Goal: Feedback & Contribution: Leave review/rating

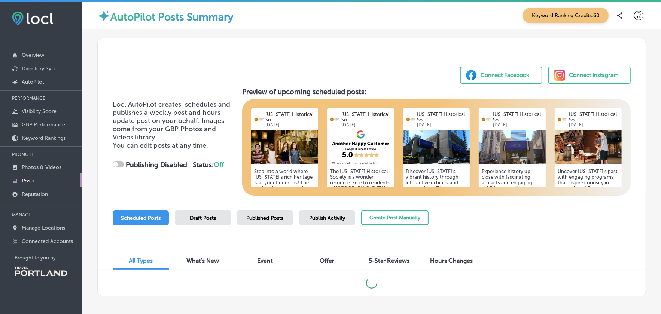
click at [269, 218] on span "Published Posts" at bounding box center [265, 218] width 37 height 6
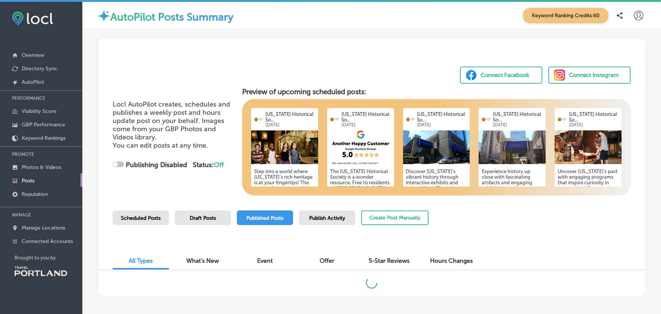
scroll to position [31, 0]
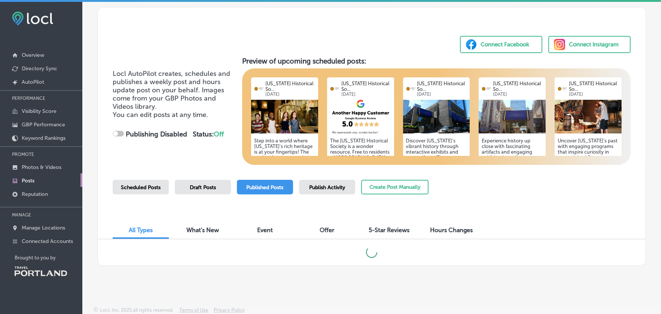
checkbox input "true"
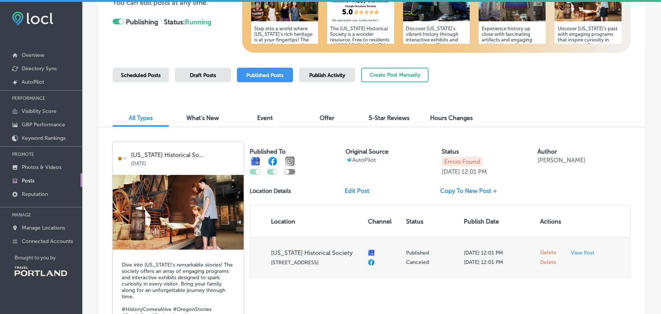
scroll to position [218, 0]
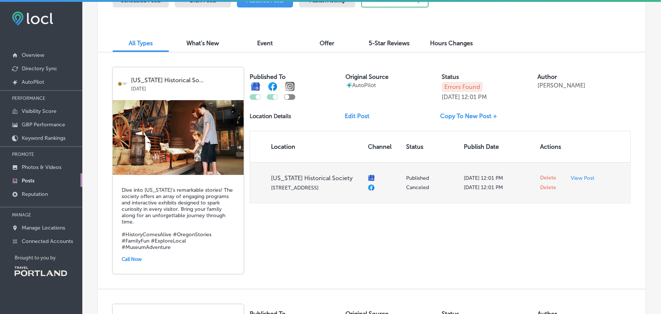
click at [545, 177] on span "Delete" at bounding box center [548, 178] width 16 height 7
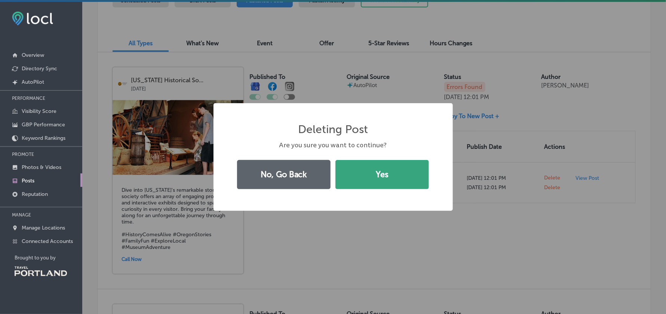
click at [409, 166] on button "Yes" at bounding box center [383, 174] width 94 height 29
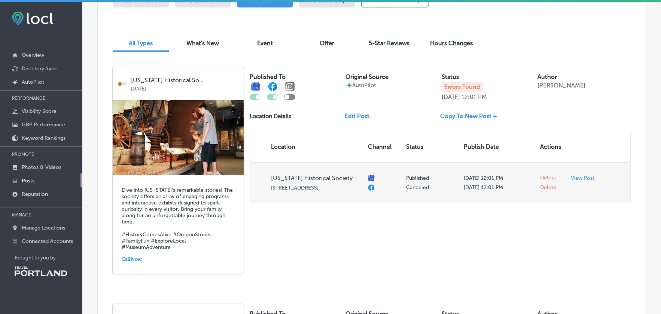
checkbox input "false"
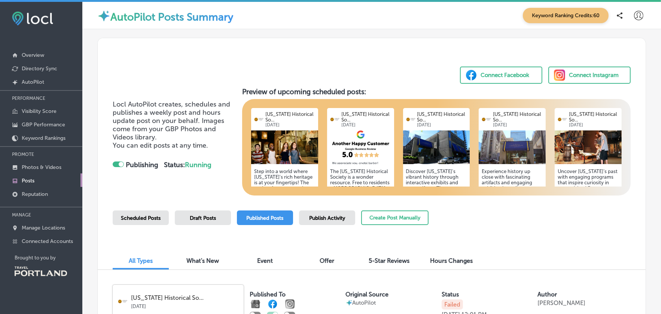
click at [326, 218] on span "Publish Activity" at bounding box center [327, 218] width 36 height 6
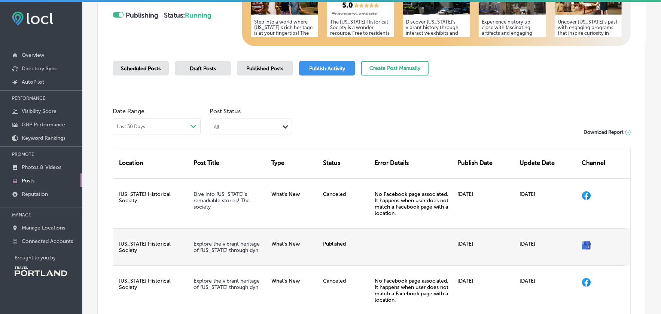
scroll to position [37, 0]
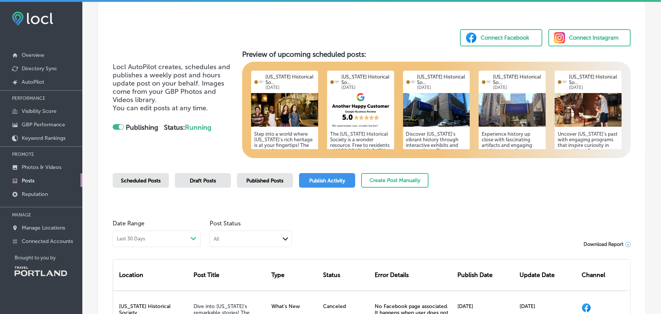
click at [136, 180] on span "Scheduled Posts" at bounding box center [141, 181] width 40 height 6
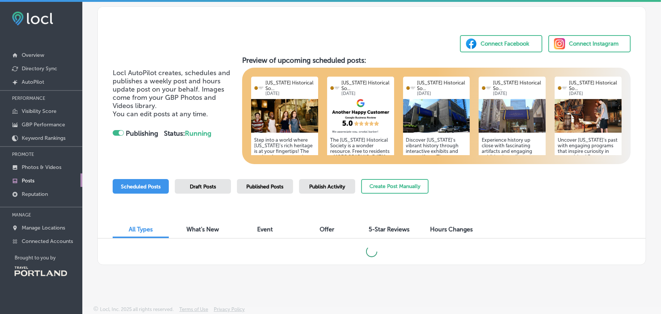
scroll to position [31, 0]
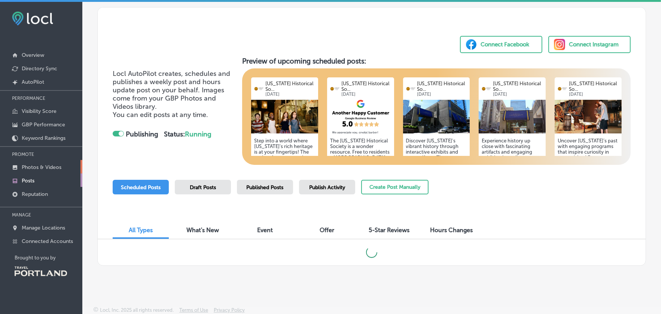
click at [37, 164] on p "Photos & Videos" at bounding box center [42, 167] width 40 height 6
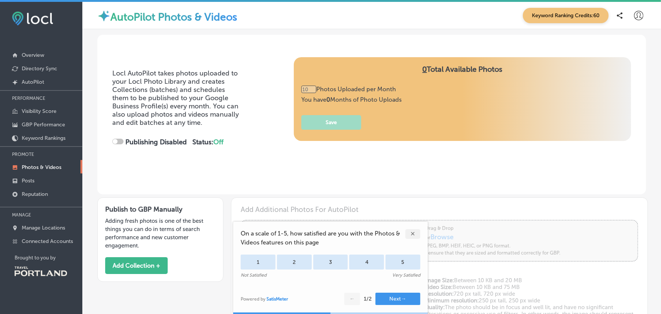
click at [413, 233] on div "✕" at bounding box center [412, 234] width 15 height 10
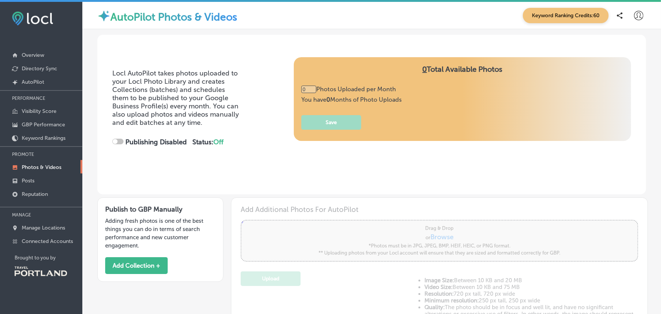
type input "5"
checkbox input "true"
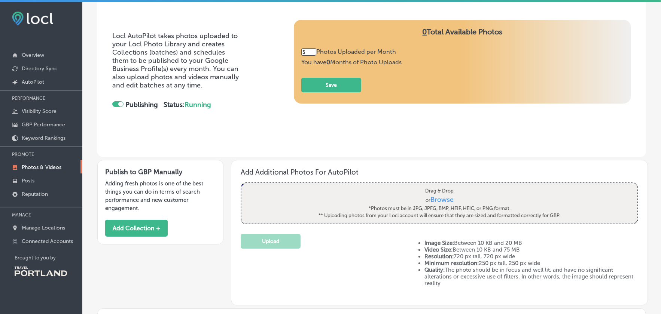
scroll to position [75, 0]
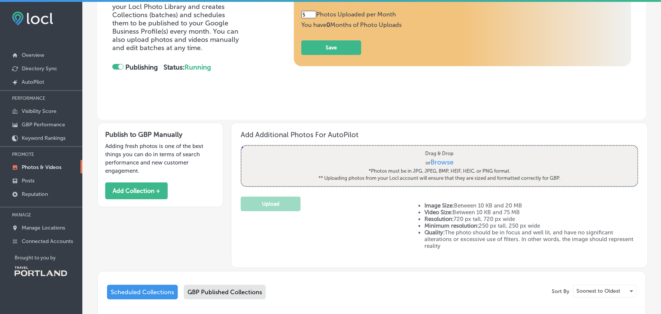
drag, startPoint x: 130, startPoint y: 244, endPoint x: 134, endPoint y: 247, distance: 5.4
click at [130, 248] on div "Publish to GBP Manually Adding fresh photos is one of the best things you can d…" at bounding box center [371, 194] width 548 height 149
click at [147, 190] on button "Add Collection +" at bounding box center [136, 191] width 62 height 17
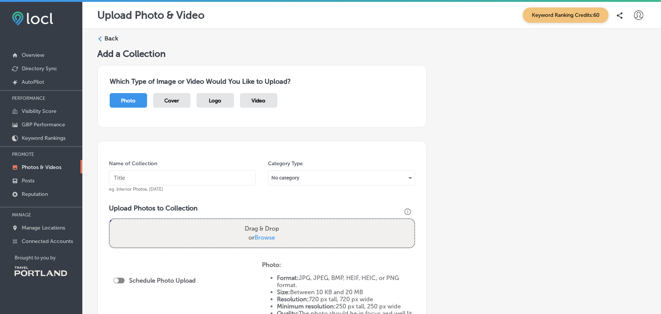
click at [183, 177] on input "text" at bounding box center [182, 178] width 147 height 15
click at [122, 125] on div "Which Type of Image or Video Would You Like to Upload? Photo Cover Logo Video" at bounding box center [261, 96] width 329 height 62
click at [125, 98] on span "Photo" at bounding box center [128, 101] width 15 height 6
click at [149, 172] on input "text" at bounding box center [182, 178] width 147 height 15
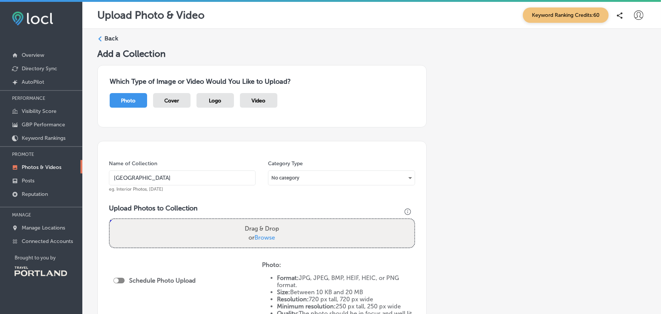
type input "[GEOGRAPHIC_DATA]"
click at [331, 176] on div "No category" at bounding box center [341, 178] width 146 height 12
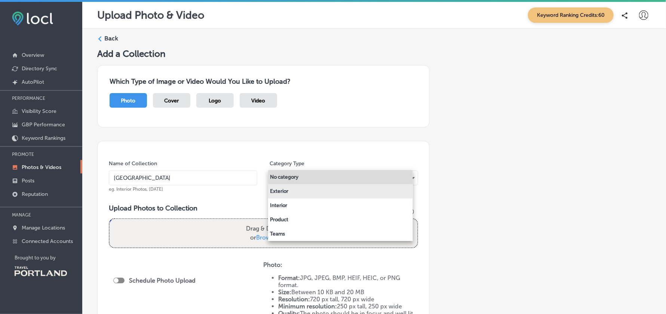
click at [312, 194] on li "Exterior" at bounding box center [340, 191] width 145 height 14
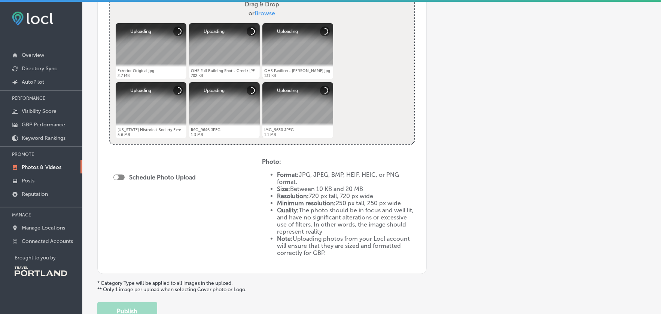
scroll to position [243, 0]
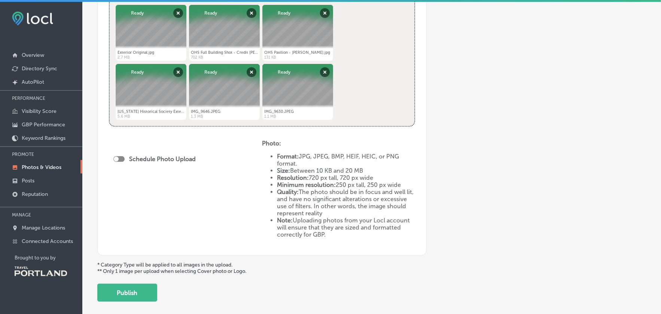
click at [128, 293] on button "Publish" at bounding box center [127, 293] width 60 height 18
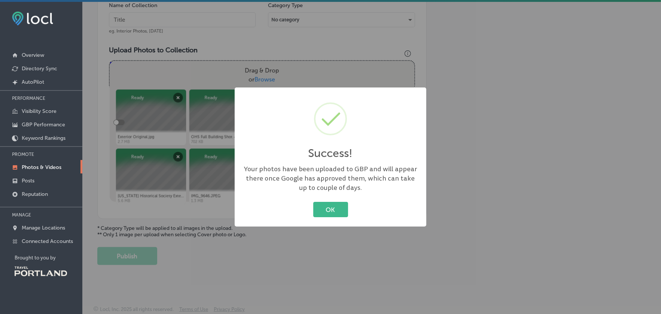
scroll to position [159, 0]
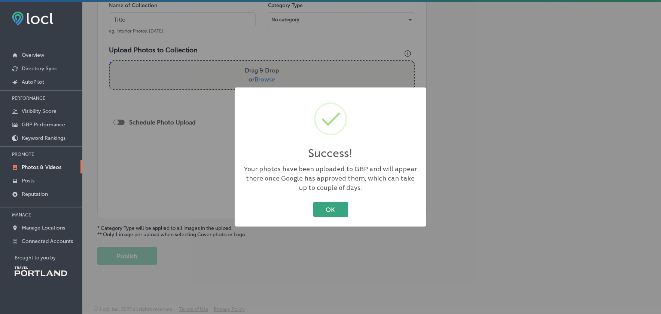
click at [330, 210] on button "OK" at bounding box center [330, 209] width 35 height 15
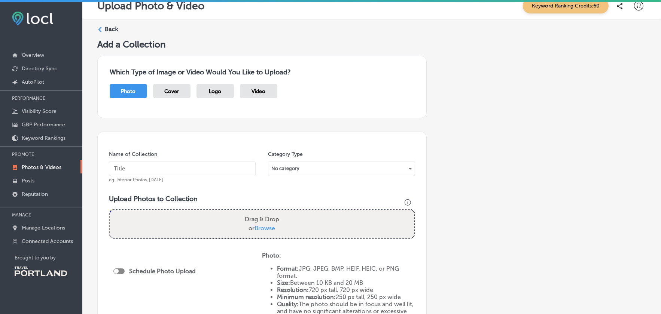
scroll to position [0, 0]
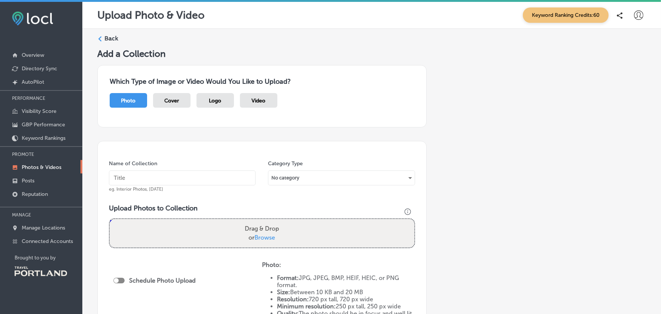
click at [140, 176] on input "text" at bounding box center [182, 178] width 147 height 15
click at [127, 176] on input "text" at bounding box center [182, 178] width 147 height 15
type input "Experience [US_STATE]"
click at [374, 176] on div "No category" at bounding box center [341, 178] width 146 height 12
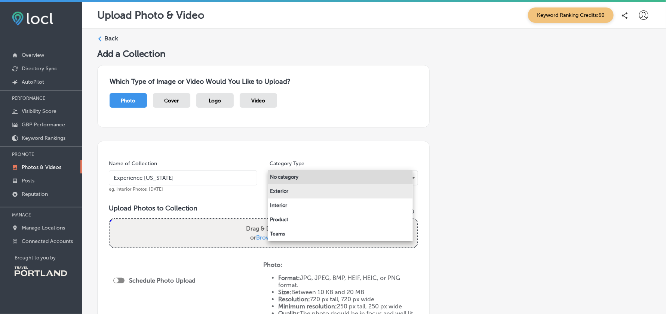
click at [336, 189] on li "Exterior" at bounding box center [340, 191] width 145 height 14
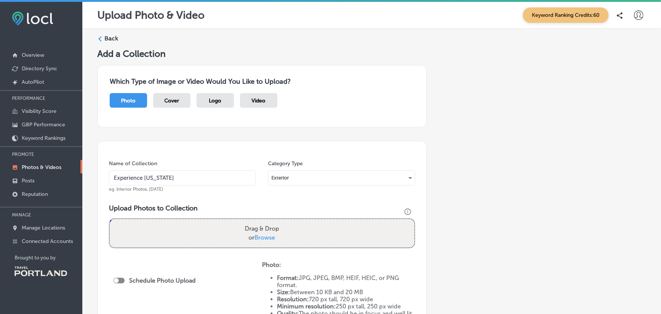
click at [336, 167] on div "Category Type Exterior" at bounding box center [341, 176] width 147 height 32
click at [336, 175] on div "Exterior" at bounding box center [341, 178] width 146 height 12
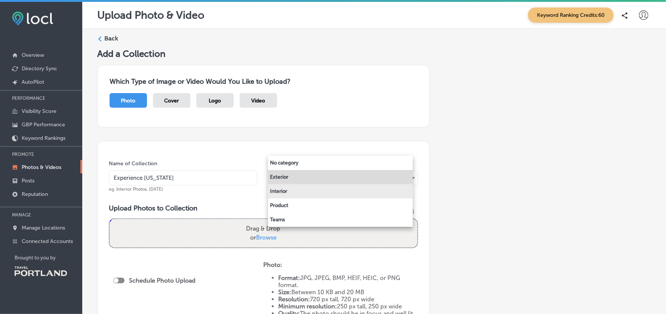
click at [318, 194] on li "Interior" at bounding box center [340, 191] width 145 height 14
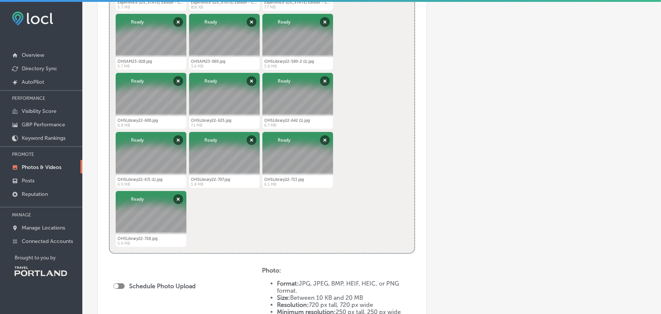
scroll to position [561, 0]
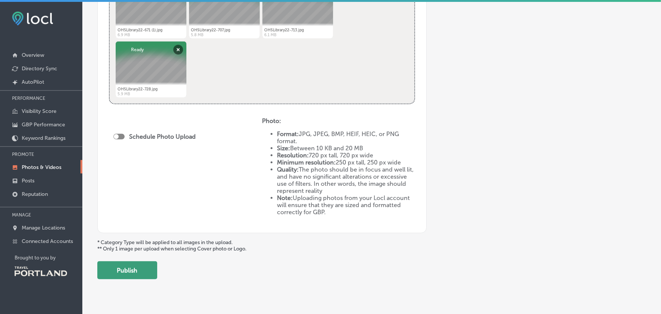
click at [144, 272] on button "Publish" at bounding box center [127, 271] width 60 height 18
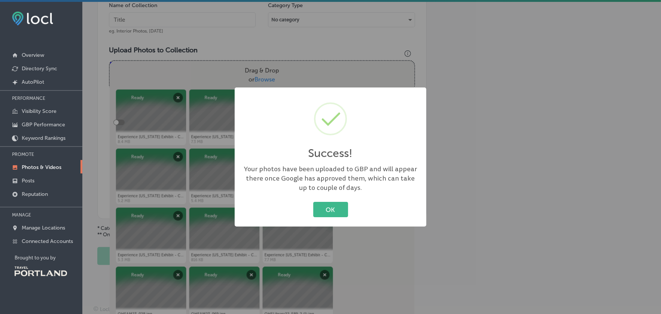
scroll to position [159, 0]
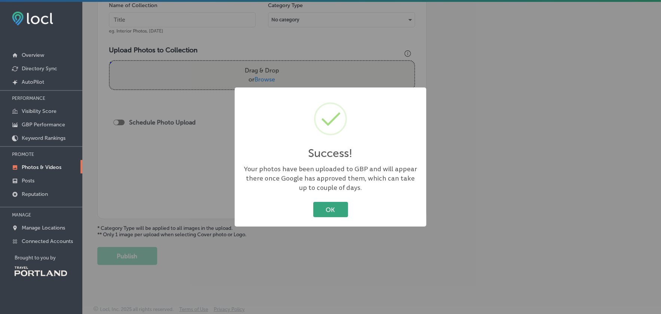
click at [341, 207] on button "OK" at bounding box center [330, 209] width 35 height 15
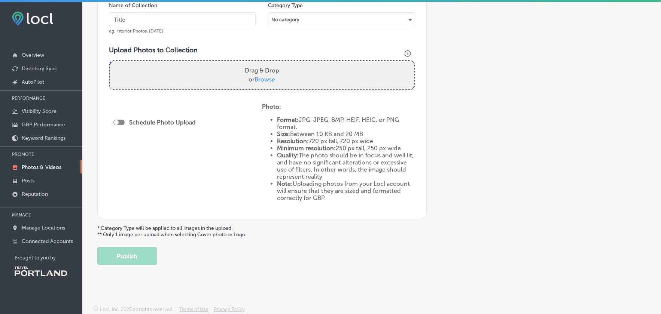
scroll to position [0, 0]
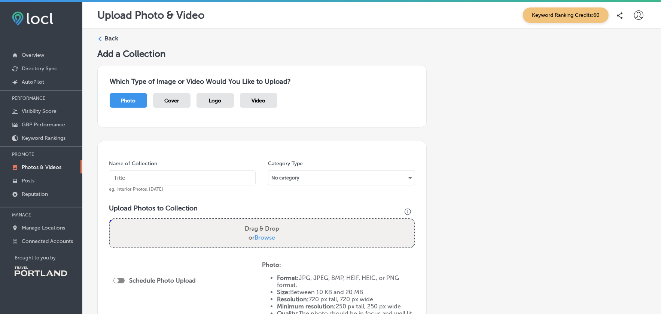
click at [148, 172] on input "text" at bounding box center [182, 178] width 147 height 15
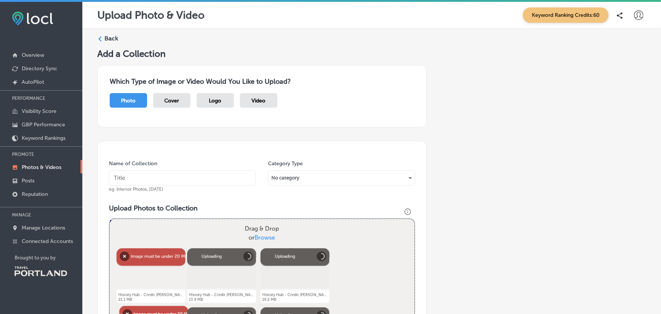
click at [135, 174] on input "text" at bounding box center [182, 178] width 147 height 15
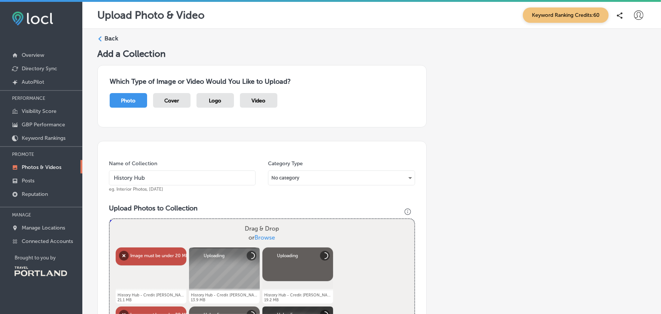
type input "History Hub"
click at [292, 178] on div "No category" at bounding box center [341, 178] width 146 height 12
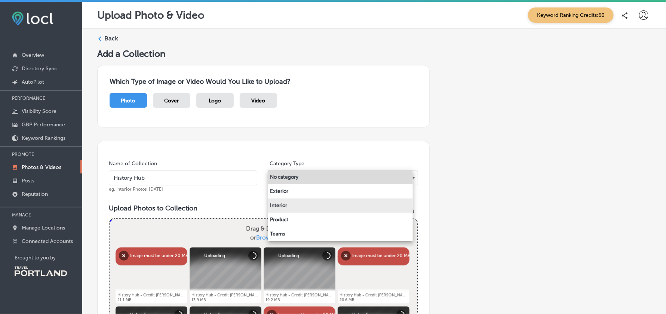
click at [286, 208] on li "Interior" at bounding box center [340, 206] width 145 height 14
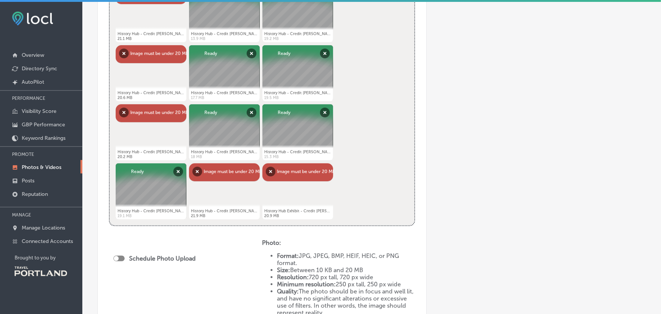
scroll to position [398, 0]
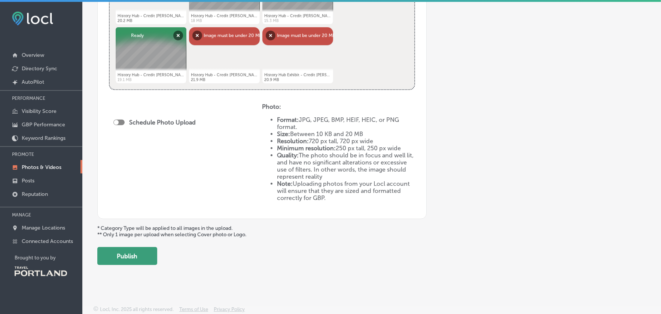
click at [128, 255] on button "Publish" at bounding box center [127, 256] width 60 height 18
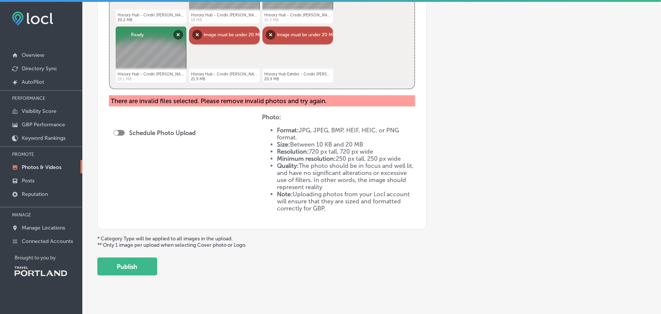
scroll to position [249, 0]
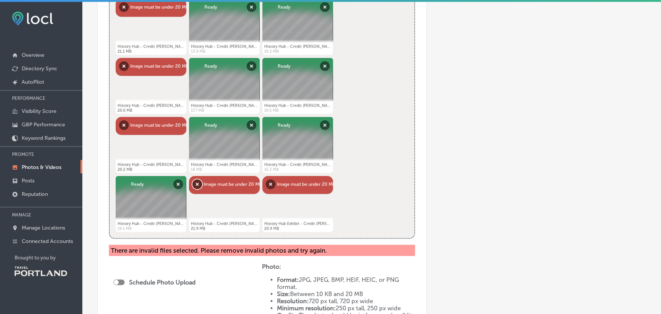
click at [196, 184] on button "Remove" at bounding box center [197, 185] width 10 height 10
click at [196, 184] on button "Remove" at bounding box center [198, 185] width 10 height 10
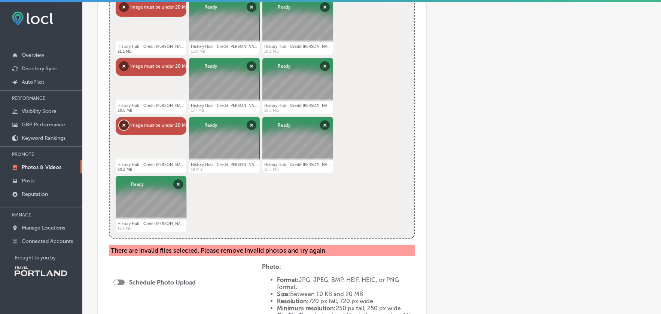
click at [119, 126] on button "Remove" at bounding box center [124, 125] width 10 height 10
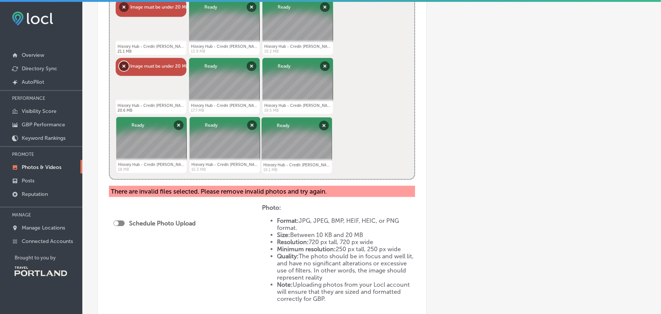
click at [122, 63] on button "Remove" at bounding box center [124, 66] width 10 height 10
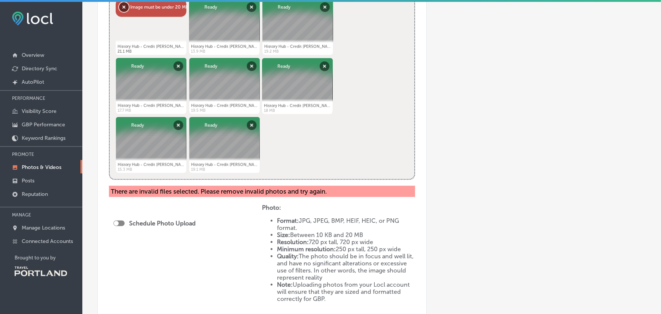
click at [125, 7] on button "Remove" at bounding box center [124, 7] width 10 height 10
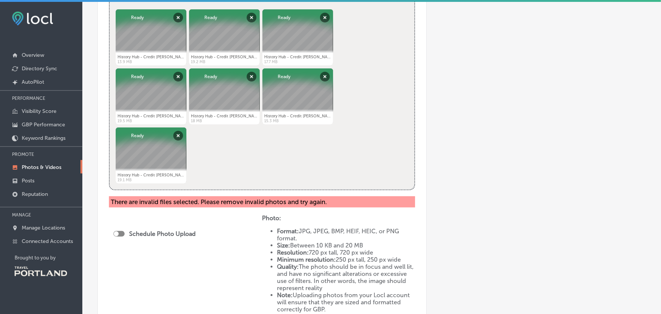
scroll to position [313, 0]
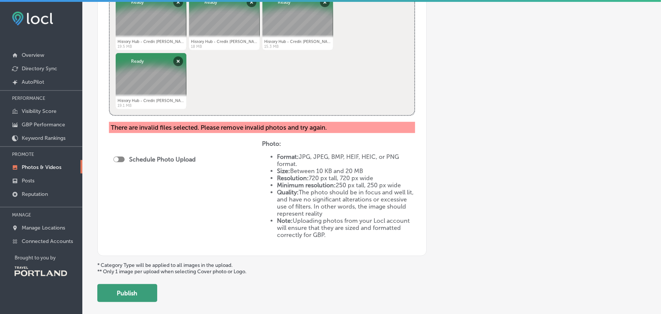
click at [130, 296] on button "Publish" at bounding box center [127, 293] width 60 height 18
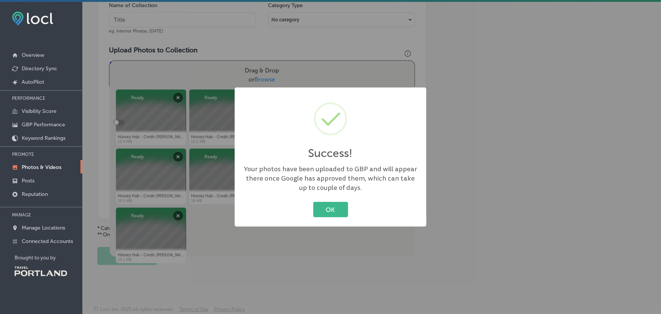
scroll to position [159, 0]
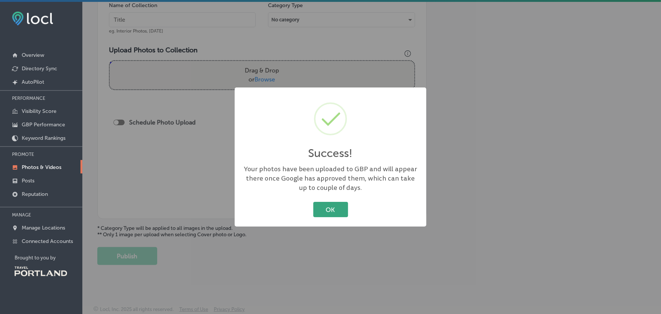
click at [318, 216] on button "OK" at bounding box center [330, 209] width 35 height 15
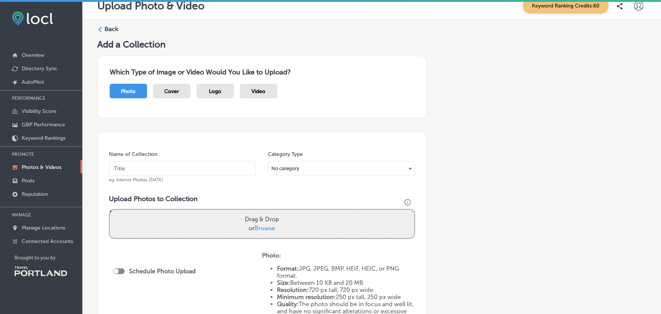
scroll to position [0, 0]
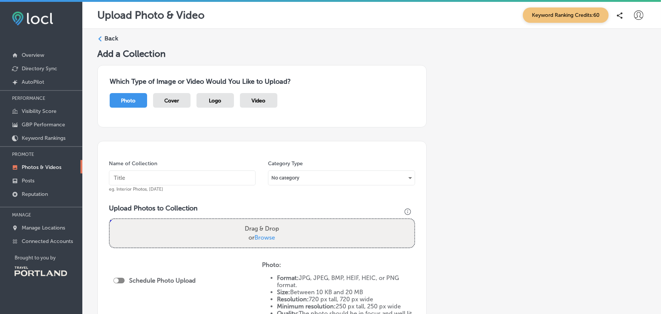
click at [166, 181] on input "text" at bounding box center [182, 178] width 147 height 15
click at [142, 177] on input "text" at bounding box center [182, 178] width 147 height 15
type input "E"
type input "Research Library"
click at [361, 177] on div "No category" at bounding box center [341, 178] width 146 height 12
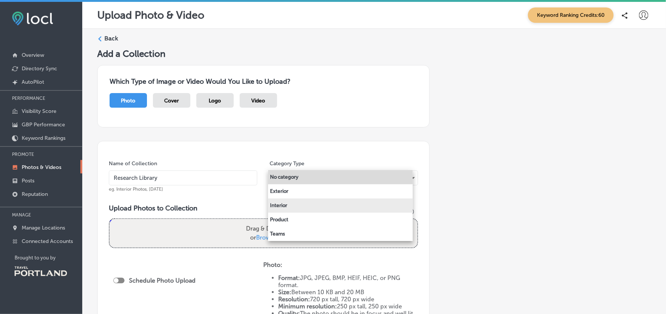
click at [328, 207] on li "Interior" at bounding box center [340, 206] width 145 height 14
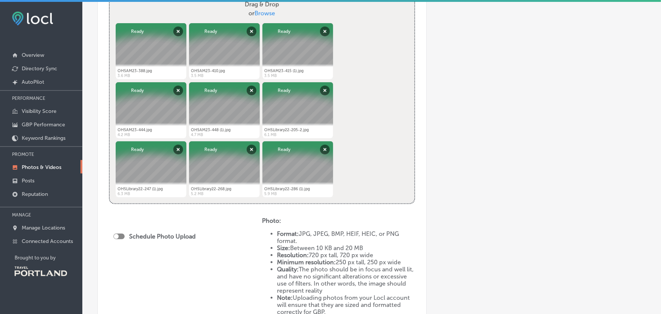
scroll to position [299, 0]
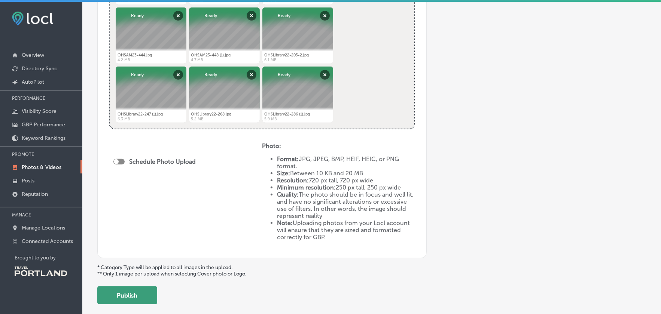
click at [148, 288] on button "Publish" at bounding box center [127, 296] width 60 height 18
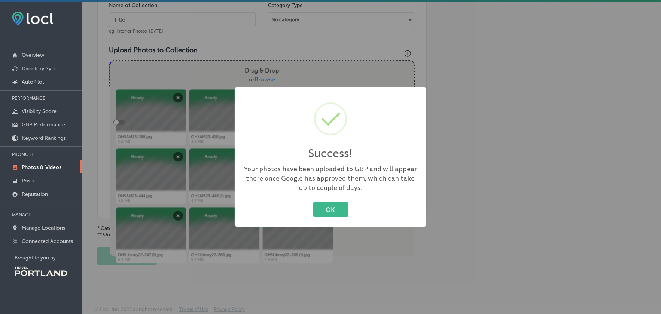
scroll to position [159, 0]
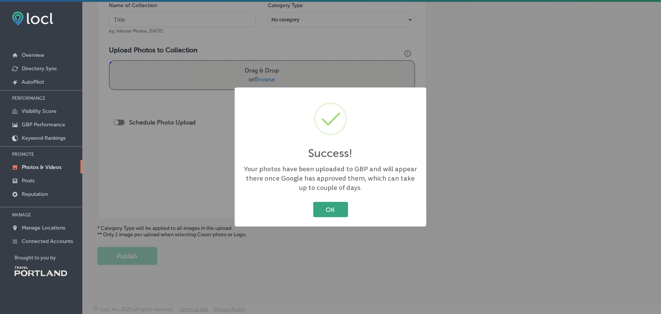
click at [339, 213] on button "OK" at bounding box center [330, 209] width 35 height 15
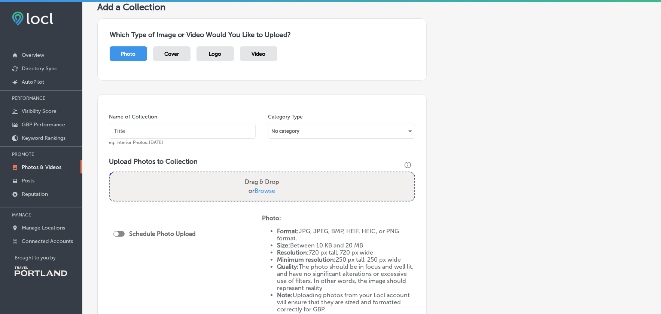
scroll to position [0, 0]
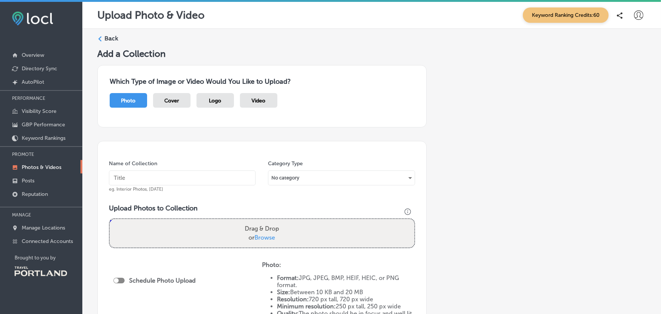
click at [220, 103] on div "Logo" at bounding box center [214, 100] width 37 height 15
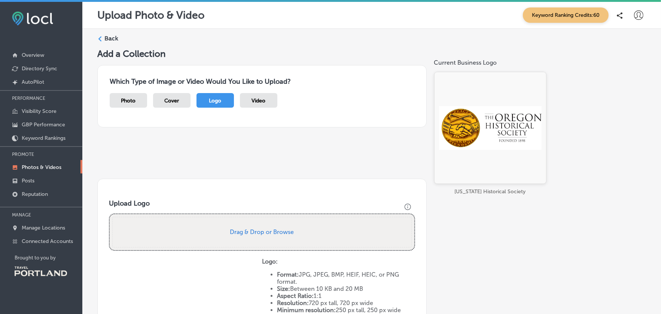
click at [231, 149] on div "Which Type of Image or Video Would You Like to Upload? Photo Cover Logo Video C…" at bounding box center [371, 115] width 548 height 112
click at [115, 37] on label "Back" at bounding box center [111, 38] width 14 height 8
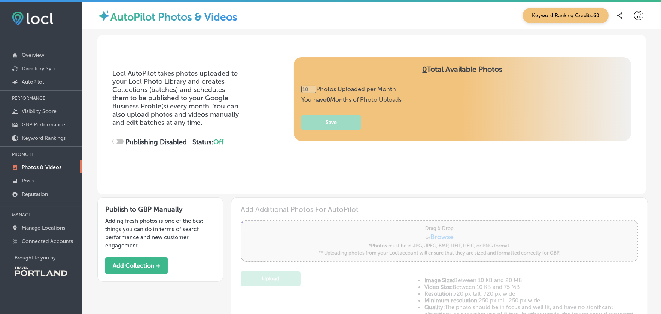
type input "0"
checkbox input "true"
type input "5"
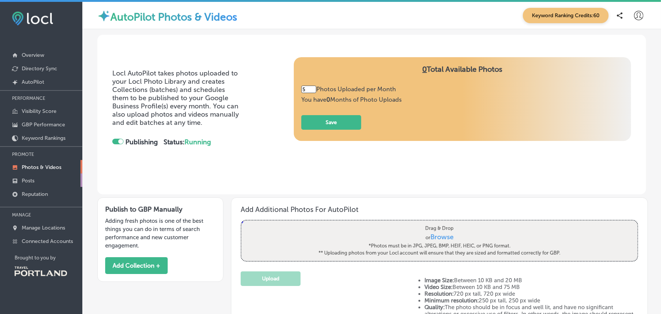
click at [24, 178] on p "Posts" at bounding box center [28, 181] width 13 height 6
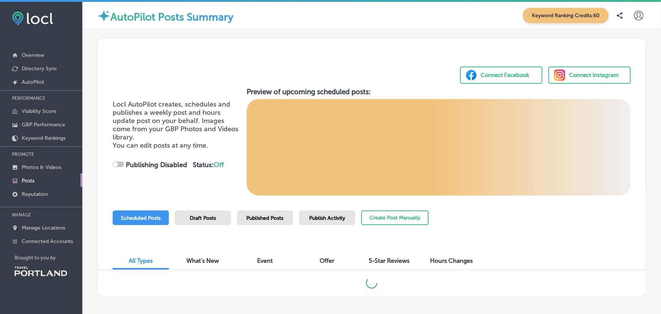
checkbox input "true"
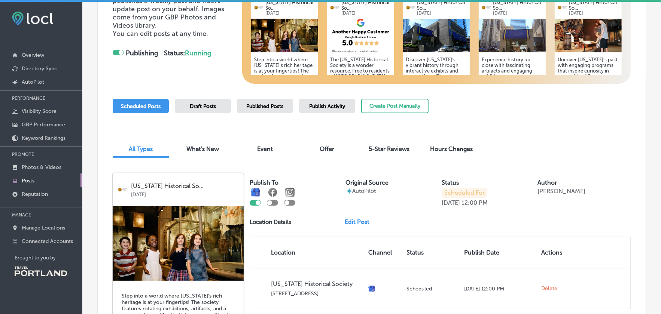
scroll to position [224, 0]
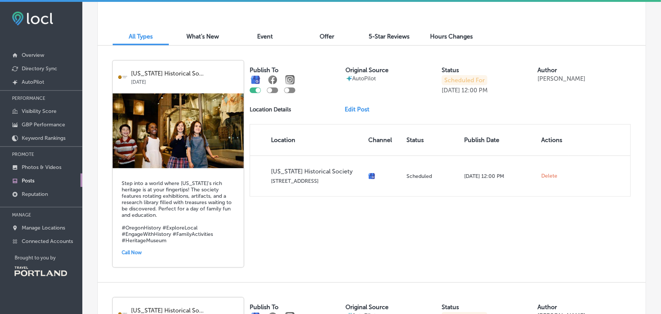
click at [220, 138] on img at bounding box center [178, 131] width 131 height 75
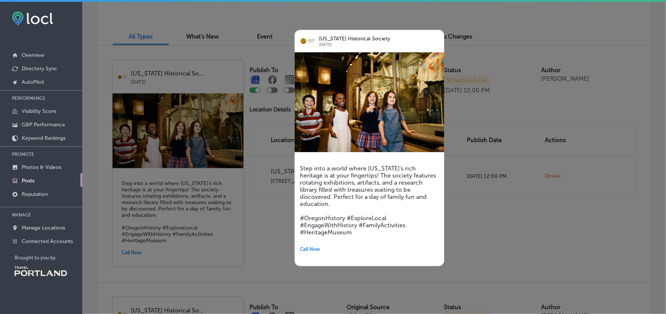
click at [545, 238] on div at bounding box center [333, 157] width 666 height 314
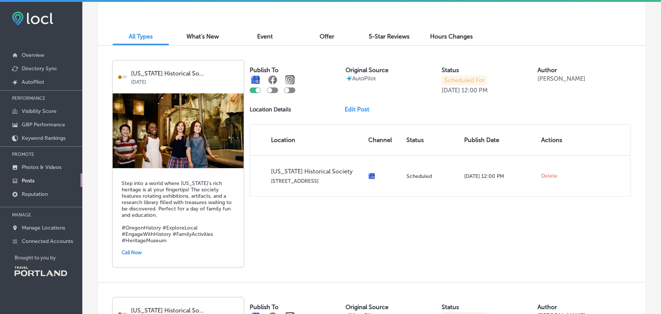
click at [353, 108] on link "Edit Post" at bounding box center [360, 109] width 31 height 7
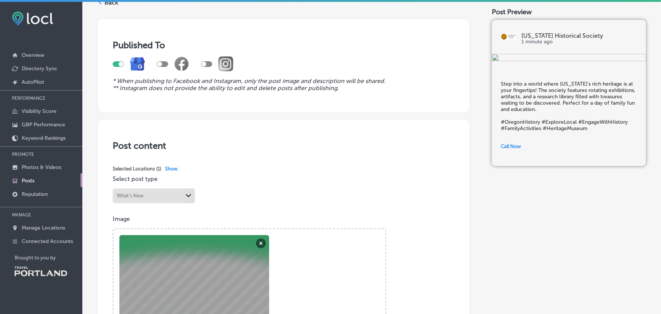
scroll to position [150, 0]
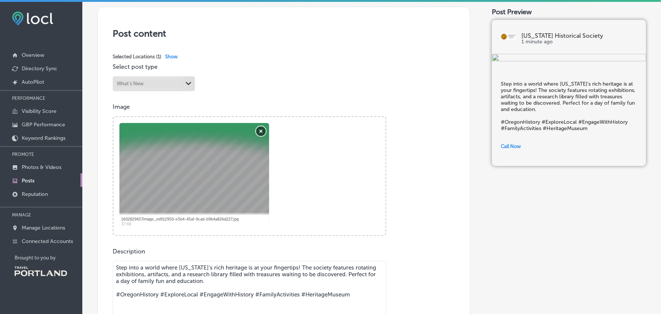
click at [259, 133] on button "Remove" at bounding box center [261, 131] width 10 height 10
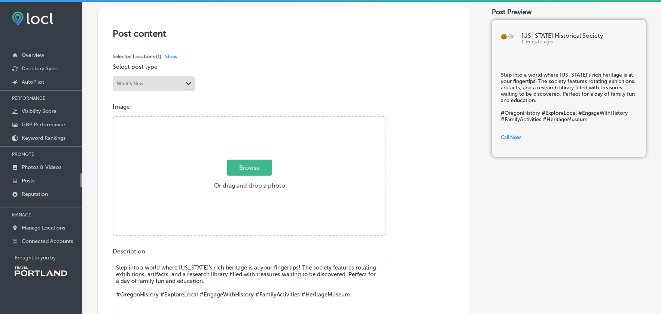
click at [256, 171] on span "Browse" at bounding box center [249, 168] width 45 height 16
click at [256, 119] on input "Browse Or drag and drop a photo" at bounding box center [249, 118] width 272 height 2
type input "C:\fakepath\History Hub - Credit [PERSON_NAME] Juetten_3.jpg"
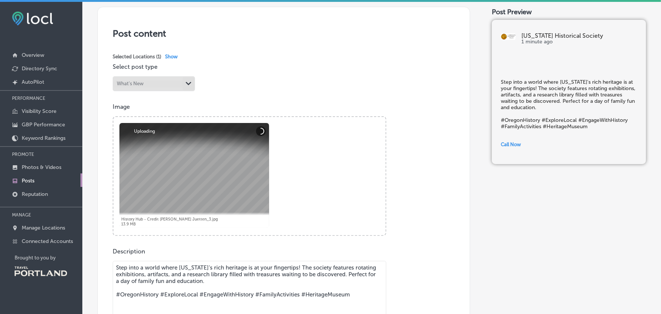
click at [293, 266] on textarea "Step into a world where [US_STATE]'s rich heritage is at your fingertips! The s…" at bounding box center [249, 313] width 273 height 105
click at [319, 269] on textarea "Step into a world where [US_STATE]'s rich heritage is at your fingertips! The s…" at bounding box center [249, 313] width 273 height 105
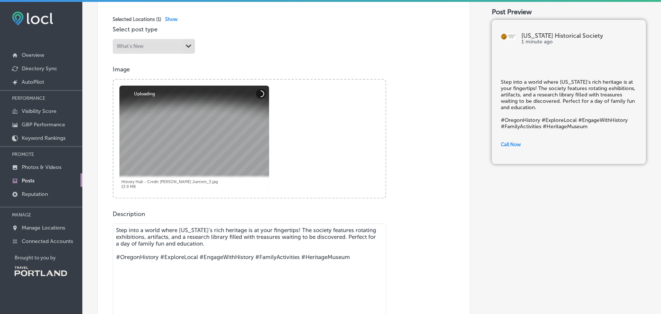
scroll to position [224, 0]
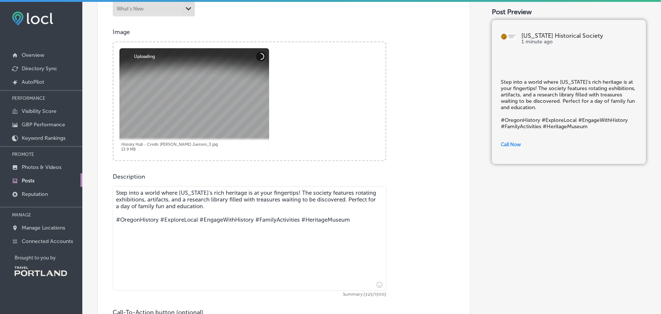
click at [320, 225] on textarea "Step into a world where [US_STATE]'s rich heritage is at your fingertips! The s…" at bounding box center [249, 238] width 273 height 105
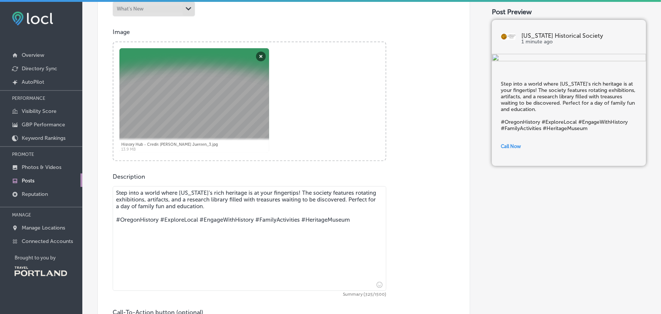
drag, startPoint x: 322, startPoint y: 192, endPoint x: 292, endPoint y: 192, distance: 29.9
click at [292, 192] on textarea "Step into a world where [US_STATE]'s rich heritage is at your fingertips! The s…" at bounding box center [249, 238] width 273 height 105
click at [159, 200] on textarea "Step into a world where [US_STATE]'s rich heritage is at your fingertips! OHS f…" at bounding box center [249, 238] width 273 height 105
drag, startPoint x: 156, startPoint y: 199, endPoint x: 144, endPoint y: 197, distance: 11.8
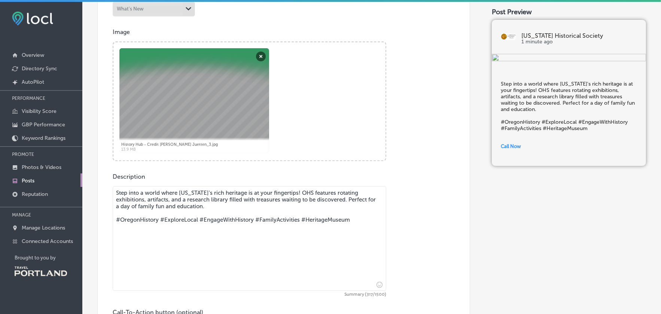
click at [144, 197] on textarea "Step into a world where [US_STATE]'s rich heritage is at your fingertips! OHS f…" at bounding box center [249, 238] width 273 height 105
click at [244, 201] on textarea "Step into a world where [US_STATE]'s rich heritage is at your fingertips! OHS f…" at bounding box center [249, 238] width 273 height 105
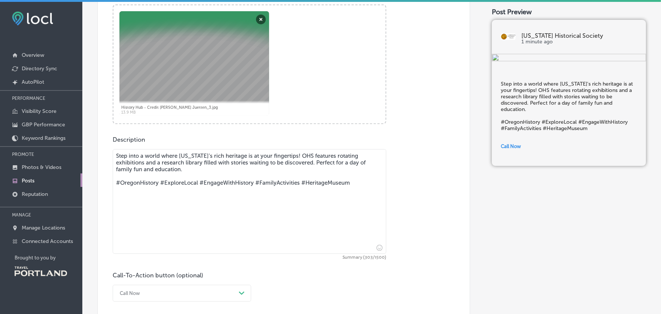
scroll to position [365, 0]
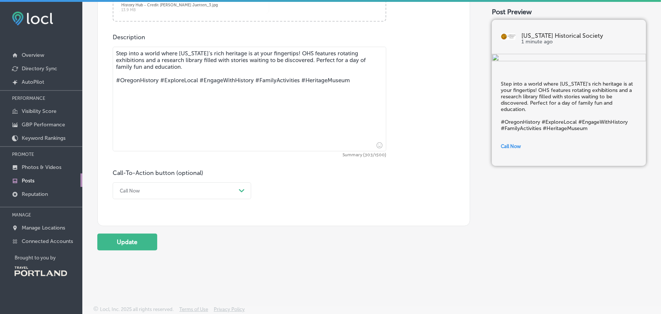
type textarea "Step into a world where [US_STATE]'s rich heritage is at your fingertips! OHS f…"
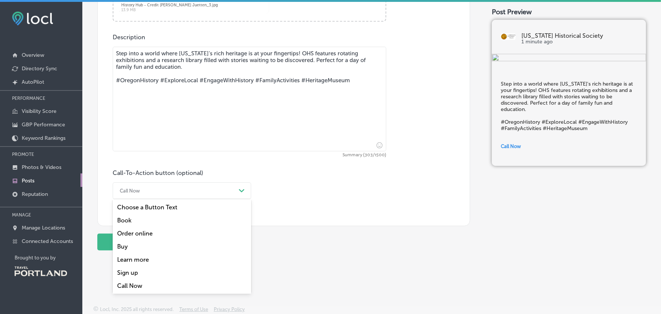
click at [175, 192] on div "Call Now" at bounding box center [176, 191] width 120 height 12
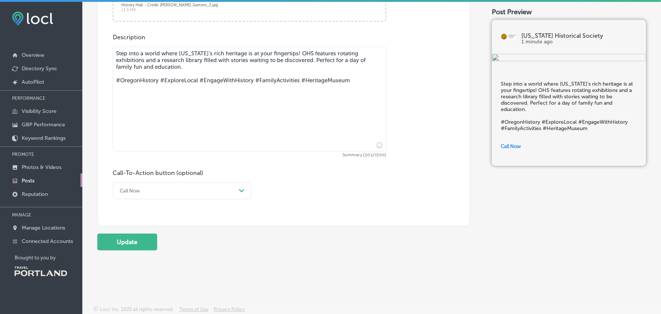
click at [383, 200] on div "Post content Select location(s) This field is uneditable once its been posted t…" at bounding box center [283, 9] width 373 height 434
click at [123, 244] on button "Update" at bounding box center [127, 242] width 60 height 17
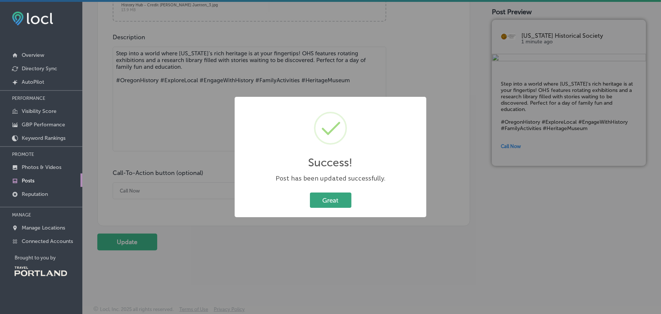
click at [333, 198] on button "Great" at bounding box center [331, 200] width 42 height 15
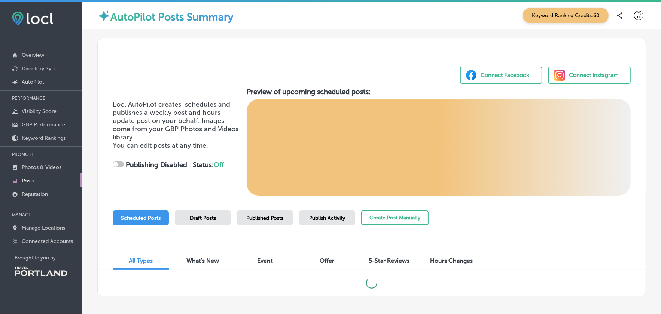
checkbox input "true"
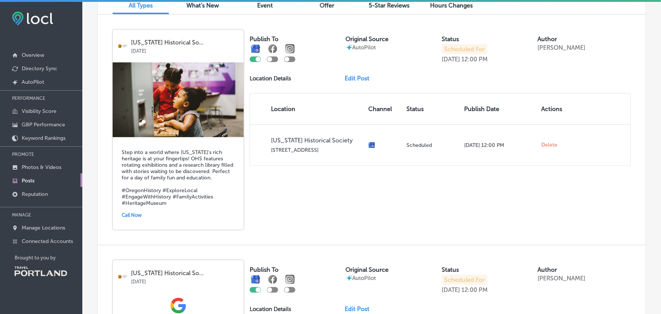
scroll to position [405, 0]
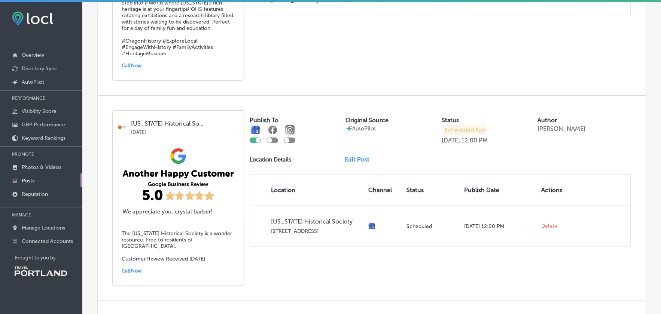
click at [353, 156] on link "Edit Post" at bounding box center [360, 159] width 31 height 7
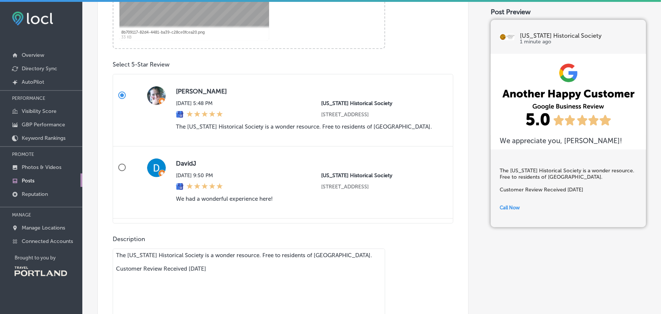
scroll to position [524, 0]
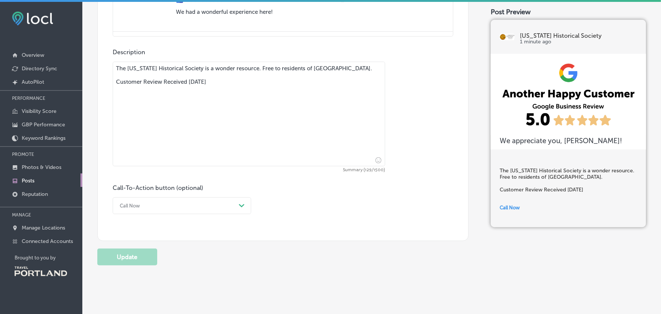
click at [266, 84] on textarea "The [US_STATE] Historical Society is a wonder resource. Free to residents of [G…" at bounding box center [249, 114] width 272 height 105
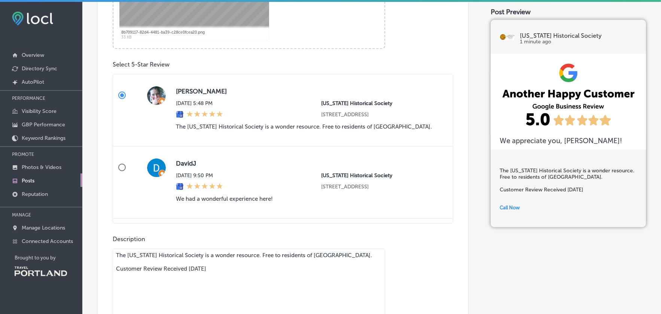
scroll to position [262, 0]
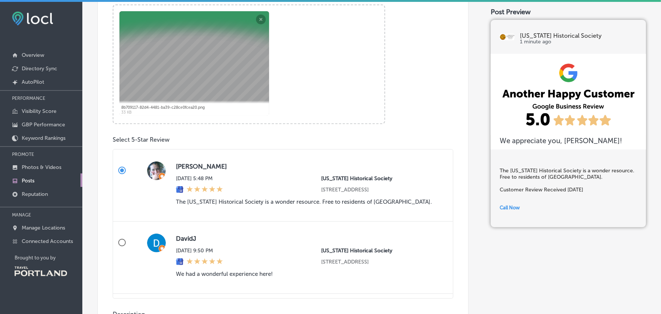
click at [118, 248] on input "[PERSON_NAME][DATE] 9:50 PM [US_STATE] Historical Society [STREET_ADDRESS] Get …" at bounding box center [122, 243] width 18 height 18
radio input "true"
type textarea "We had a wonderful experience here! Customer Review Received [DATE]"
radio input "false"
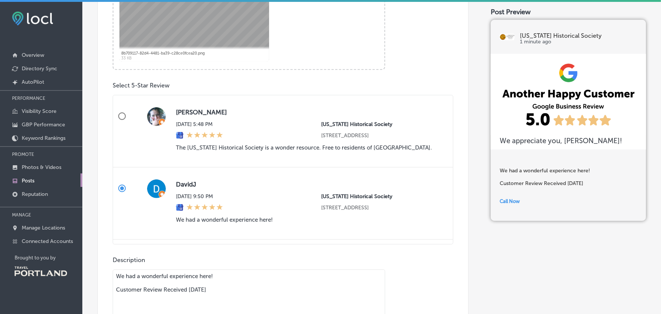
scroll to position [166, 0]
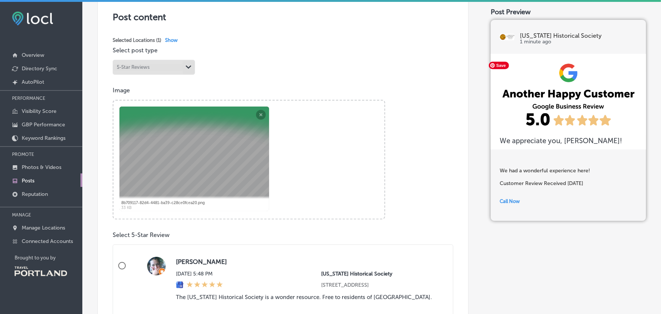
click at [560, 141] on h3 "We appreciate you, [PERSON_NAME] !" at bounding box center [567, 141] width 137 height 9
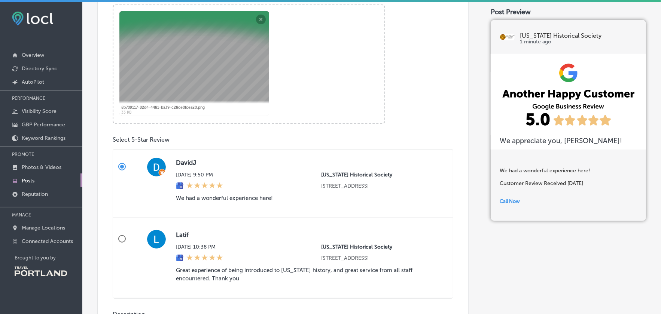
scroll to position [540, 0]
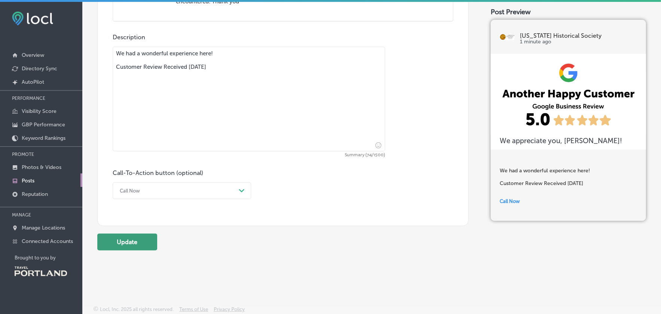
click at [125, 238] on button "Update" at bounding box center [127, 242] width 60 height 17
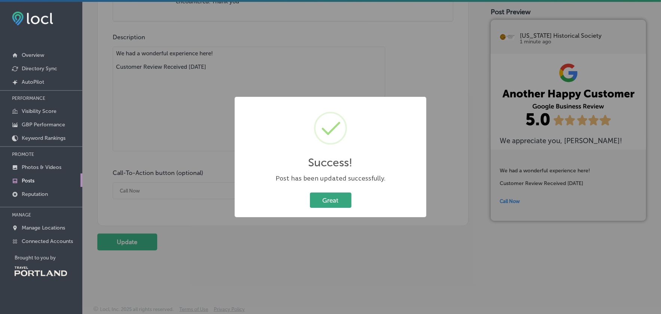
click at [325, 198] on button "Great" at bounding box center [331, 200] width 42 height 15
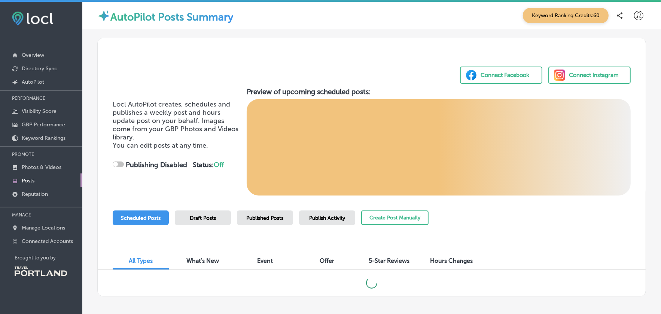
scroll to position [31, 0]
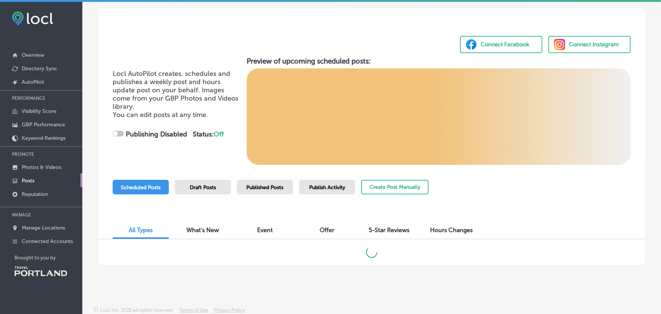
checkbox input "true"
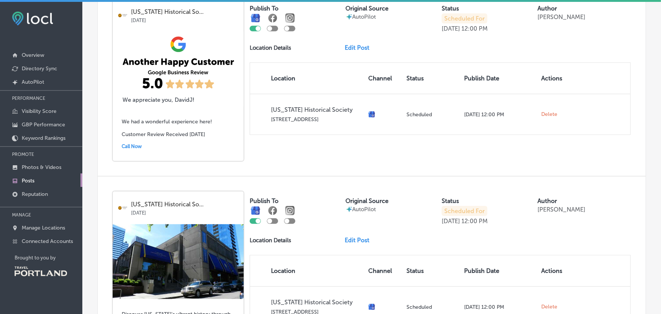
scroll to position [442, 0]
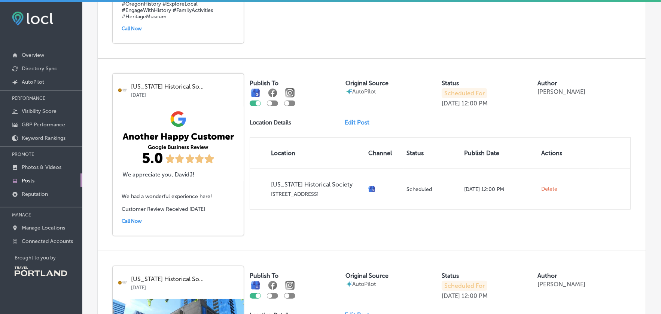
click at [361, 119] on link "Edit Post" at bounding box center [360, 122] width 31 height 7
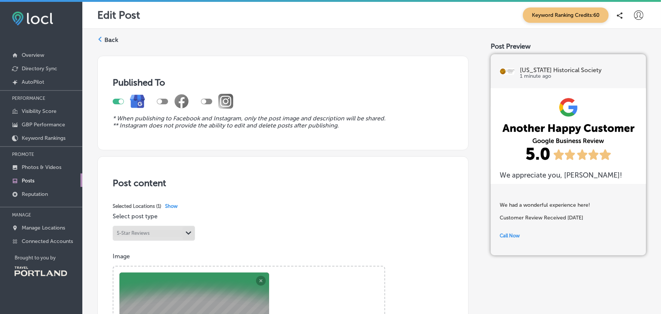
click at [100, 40] on polygon at bounding box center [99, 39] width 3 height 5
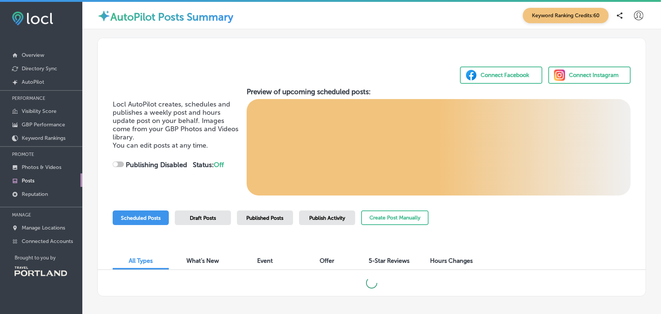
checkbox input "true"
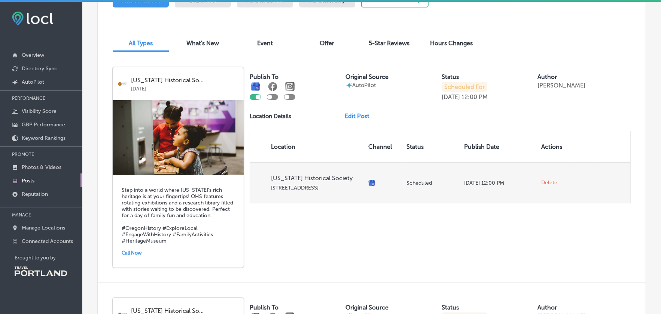
scroll to position [367, 0]
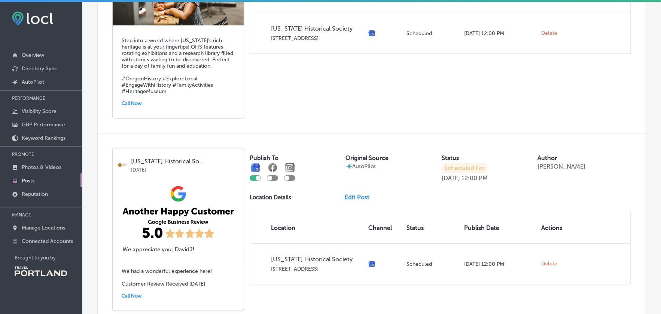
drag, startPoint x: 470, startPoint y: 163, endPoint x: 470, endPoint y: 169, distance: 5.6
click at [470, 163] on p "Scheduled For" at bounding box center [464, 168] width 46 height 10
click at [460, 176] on p "[DATE]" at bounding box center [450, 178] width 18 height 7
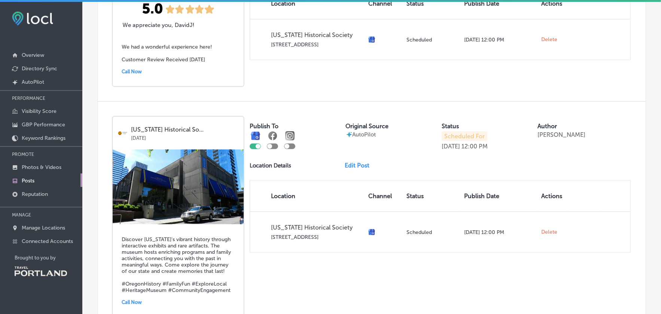
scroll to position [705, 0]
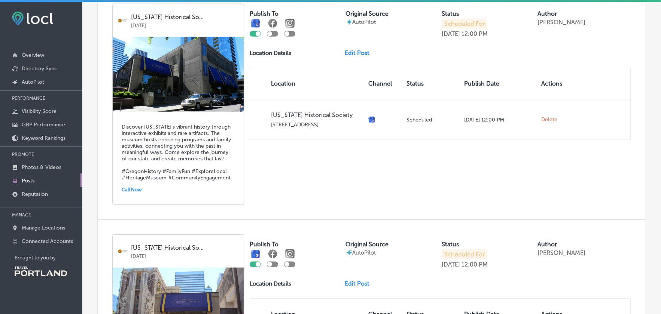
click at [367, 49] on link "Edit Post" at bounding box center [360, 52] width 31 height 7
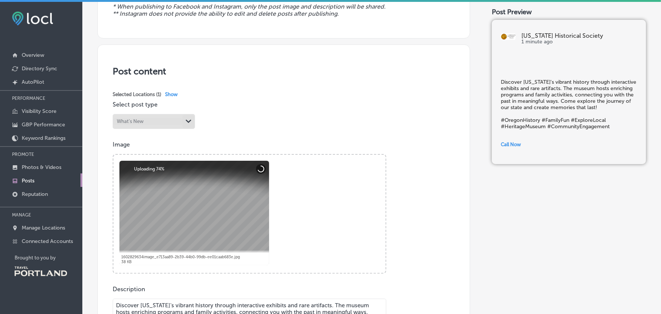
scroll to position [187, 0]
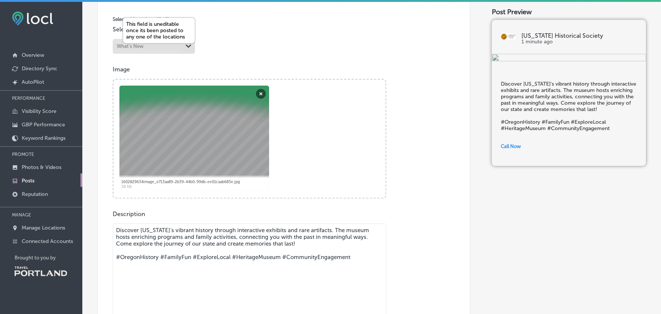
click at [166, 43] on div "What's New" at bounding box center [148, 46] width 70 height 7
click at [165, 47] on div "What's New" at bounding box center [148, 46] width 70 height 7
click at [287, 45] on div "Post content Select location(s) This field is uneditable once its been posted t…" at bounding box center [283, 186] width 373 height 434
click at [260, 94] on button "Remove" at bounding box center [261, 94] width 10 height 10
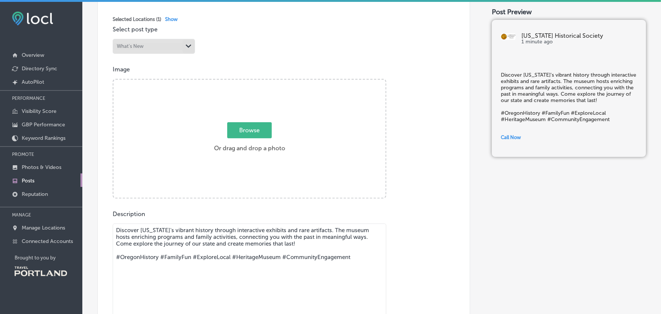
click at [194, 130] on div "Browse Or drag and drop a photo" at bounding box center [249, 140] width 272 height 120
click at [113, 80] on input "Browse Or drag and drop a photo" at bounding box center [249, 81] width 272 height 2
type input "C:\fakepath\OHSLibrary22-600.jpg"
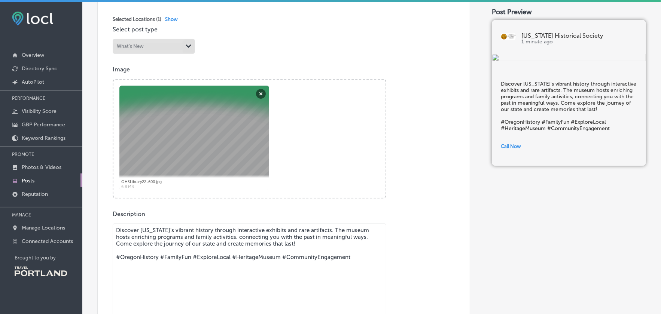
drag, startPoint x: 320, startPoint y: 229, endPoint x: 272, endPoint y: 230, distance: 47.5
click at [273, 232] on textarea "Discover [US_STATE]'s vibrant history through interactive exhibits and rare art…" at bounding box center [249, 276] width 273 height 105
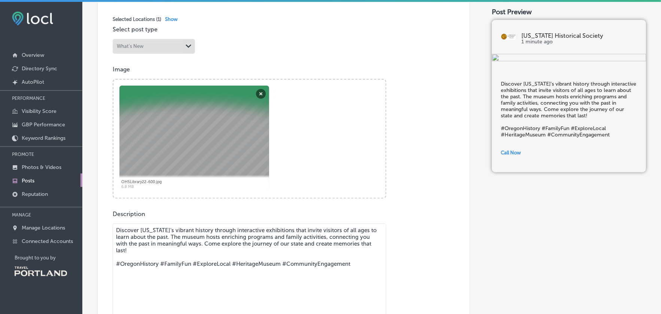
drag, startPoint x: 167, startPoint y: 235, endPoint x: 286, endPoint y: 232, distance: 118.6
click at [286, 232] on textarea "Discover [US_STATE]'s vibrant history through interactive exhibitions that invi…" at bounding box center [249, 276] width 273 height 105
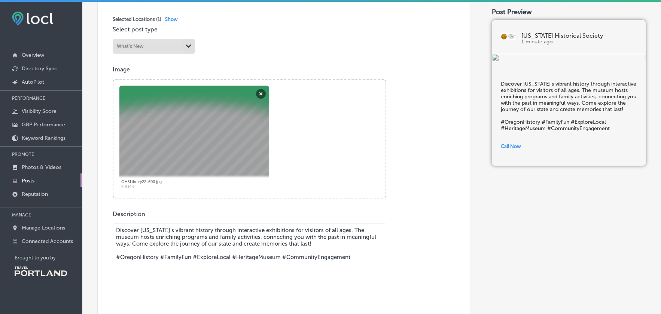
click at [224, 244] on textarea "Discover [US_STATE]'s vibrant history through interactive exhibitions for visit…" at bounding box center [249, 276] width 273 height 105
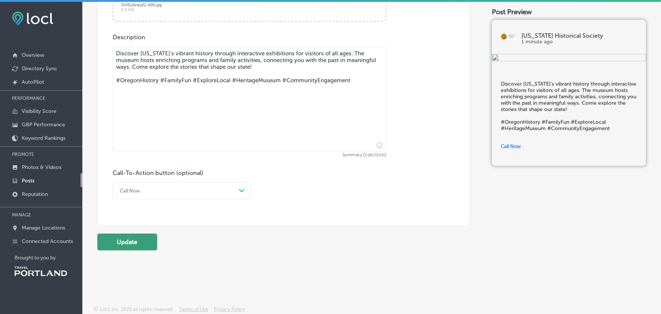
type textarea "Discover [US_STATE]'s vibrant history through interactive exhibitions for visit…"
click at [126, 240] on button "Update" at bounding box center [127, 242] width 60 height 17
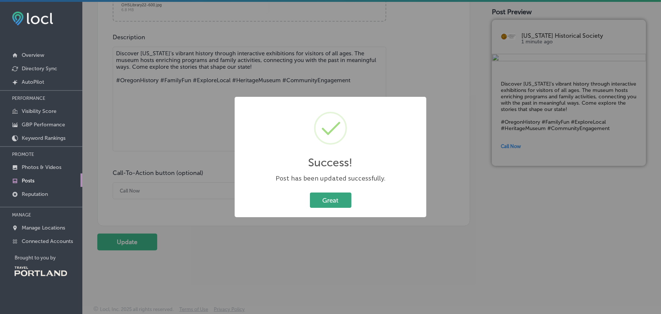
click at [342, 199] on button "Great" at bounding box center [331, 200] width 42 height 15
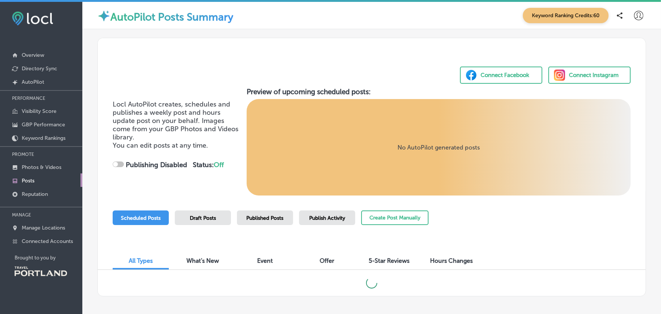
checkbox input "true"
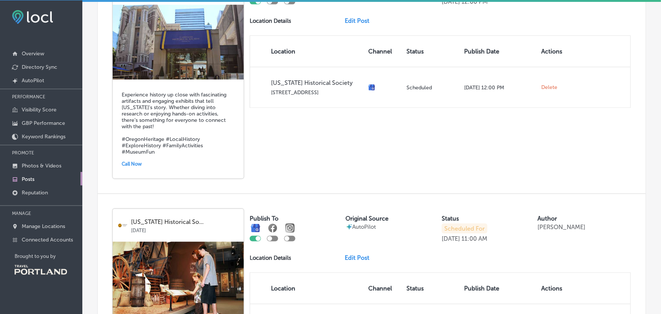
scroll to position [1078, 0]
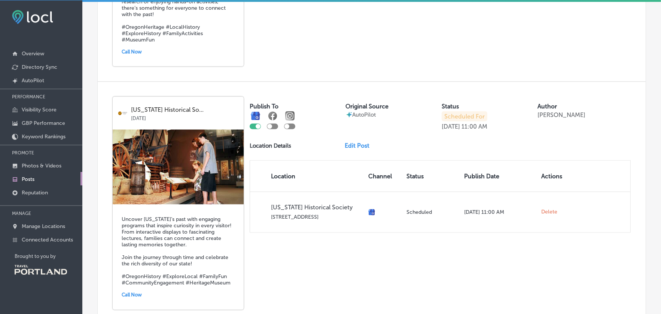
click at [352, 142] on link "Edit Post" at bounding box center [360, 145] width 31 height 7
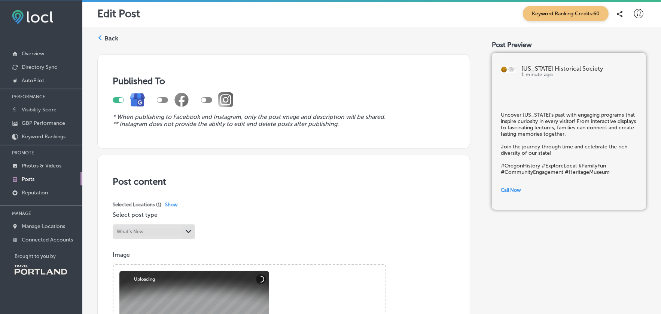
scroll to position [37, 0]
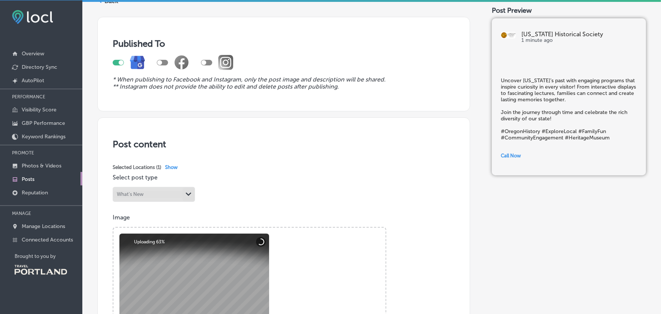
click at [282, 174] on p "Select post type" at bounding box center [284, 177] width 342 height 7
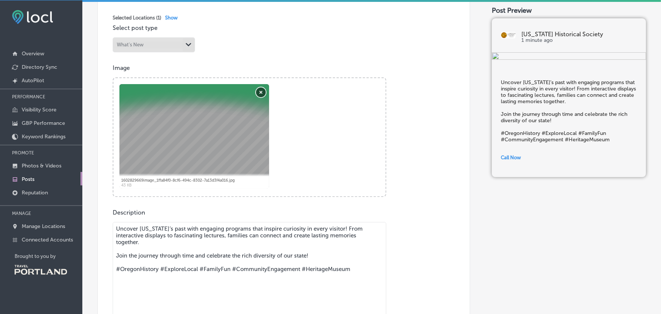
click at [262, 92] on button "Remove" at bounding box center [261, 93] width 10 height 10
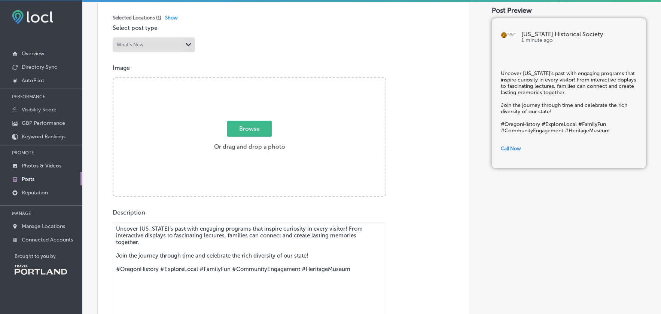
click at [242, 133] on span "Browse" at bounding box center [249, 129] width 45 height 16
click at [242, 80] on input "Browse Or drag and drop a photo" at bounding box center [249, 79] width 272 height 2
type input "C:\fakepath\[PERSON_NAME]-29.jpg"
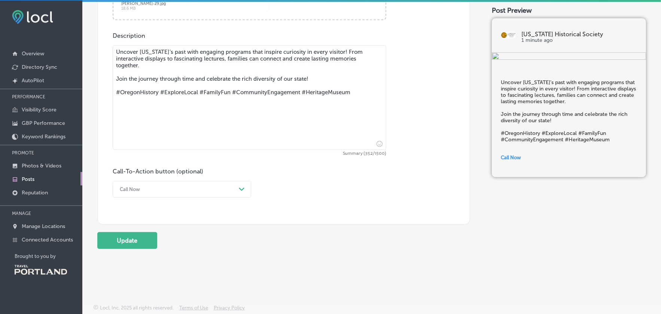
scroll to position [291, 0]
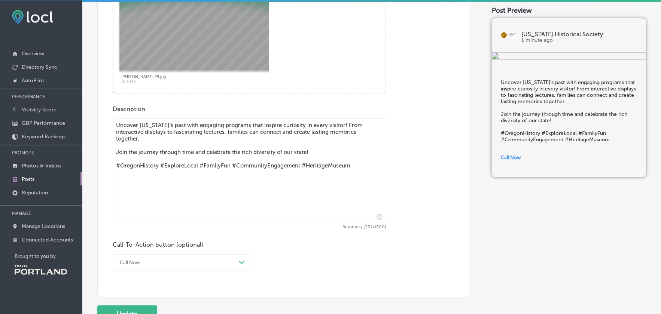
drag, startPoint x: 332, startPoint y: 151, endPoint x: 86, endPoint y: 125, distance: 246.8
click at [86, 125] on div "Back Published To * When publishing to Facebook and Instagram, only the post im…" at bounding box center [371, 40] width 578 height 606
paste textarea "Over the course of 60 years, photographer June [PERSON_NAME] ([DATE]–[DATE]) pr…"
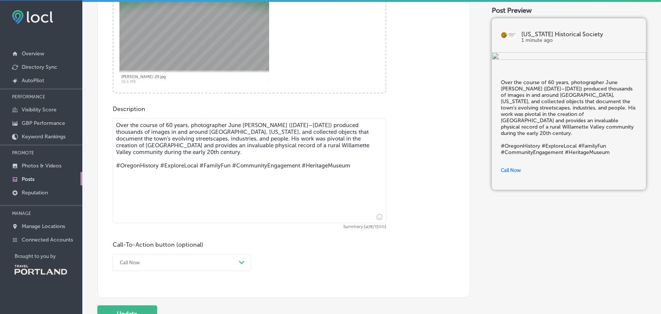
click at [255, 155] on textarea "Over the course of 60 years, photographer June [PERSON_NAME] ([DATE]–[DATE]) pr…" at bounding box center [249, 171] width 273 height 105
drag, startPoint x: 275, startPoint y: 157, endPoint x: 90, endPoint y: 120, distance: 189.2
click at [90, 120] on div "Back Published To * When publishing to Facebook and Instagram, only the post im…" at bounding box center [371, 40] width 578 height 606
paste textarea "Decades before high-quality digital cameras were tucked in everyone’s back pock…"
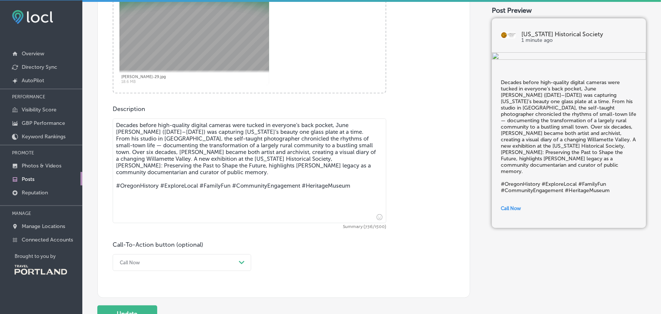
drag, startPoint x: 225, startPoint y: 159, endPoint x: 345, endPoint y: 154, distance: 119.5
click at [344, 154] on textarea "Decades before high-quality digital cameras were tucked in everyone’s back pock…" at bounding box center [249, 171] width 273 height 105
click at [338, 159] on textarea "Decades before high-quality digital cameras were tucked in everyone’s back pock…" at bounding box center [249, 171] width 273 height 105
click at [345, 152] on textarea "Decades before high-quality digital cameras were tucked in everyone’s back pock…" at bounding box center [249, 171] width 273 height 105
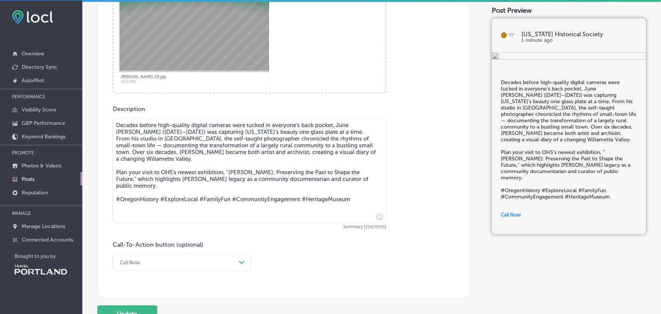
click at [355, 184] on textarea "Decades before high-quality digital cameras were tucked in everyone’s back pock…" at bounding box center [249, 171] width 273 height 105
drag, startPoint x: 229, startPoint y: 187, endPoint x: 206, endPoint y: 182, distance: 23.3
click at [204, 183] on textarea "Decades before high-quality digital cameras were tucked in everyone’s back pock…" at bounding box center [249, 171] width 273 height 105
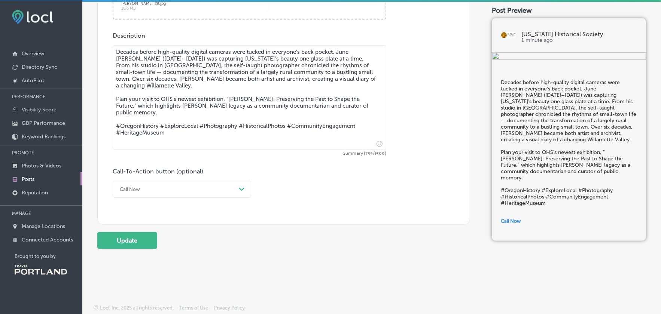
scroll to position [178, 0]
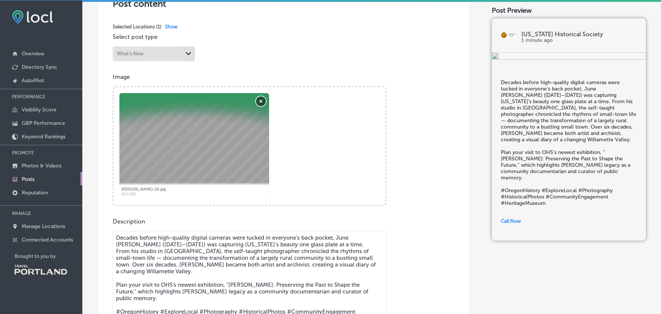
type textarea "Decades before high-quality digital cameras were tucked in everyone’s back pock…"
click at [261, 98] on button "Remove" at bounding box center [261, 102] width 10 height 10
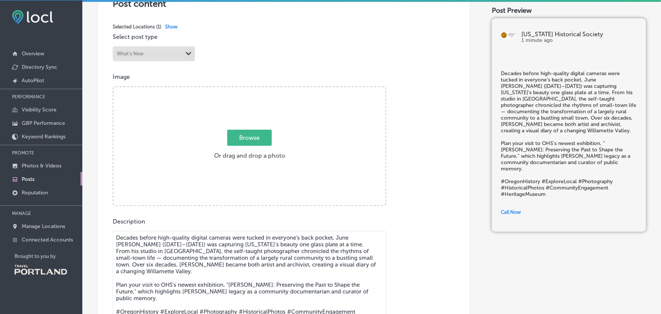
click at [248, 137] on span "Browse" at bounding box center [249, 138] width 45 height 16
click at [248, 89] on input "Browse Or drag and drop a photo" at bounding box center [249, 88] width 272 height 2
type input "C:\fakepath\OrgLot678_B18F17_202508.jpg"
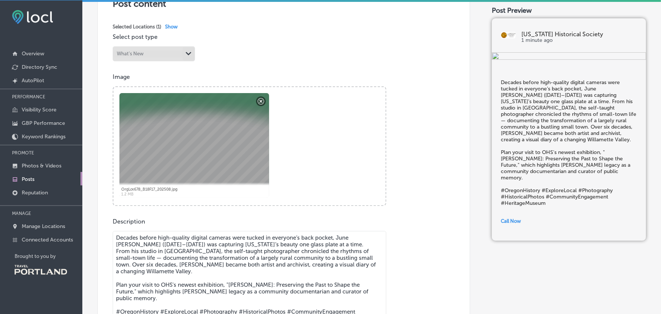
scroll to position [365, 0]
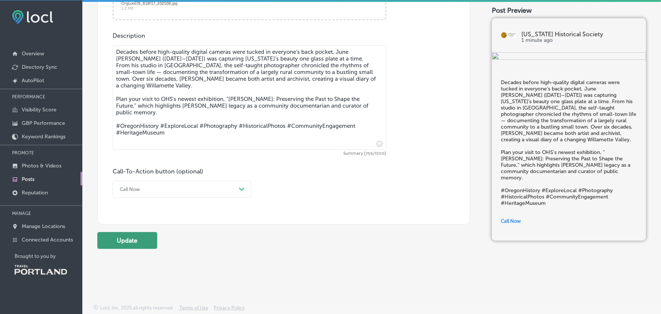
click at [136, 242] on button "Update" at bounding box center [127, 240] width 60 height 17
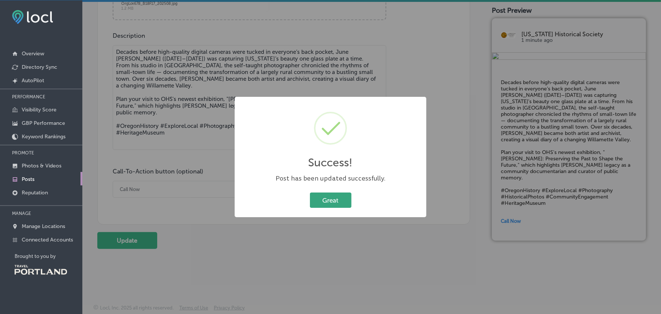
click at [318, 198] on button "Great" at bounding box center [331, 200] width 42 height 15
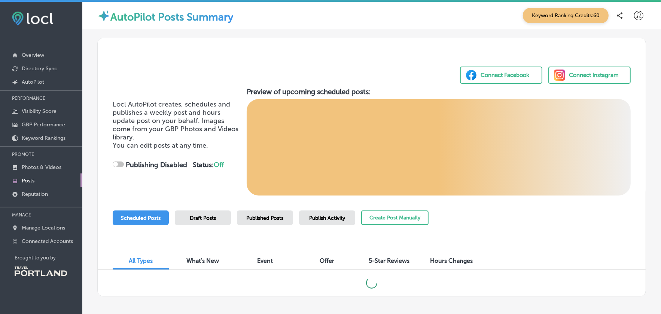
checkbox input "true"
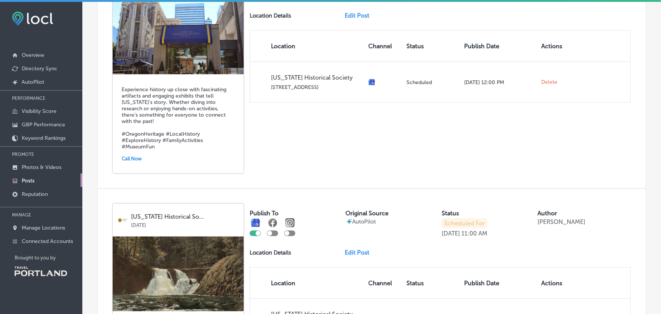
scroll to position [823, 0]
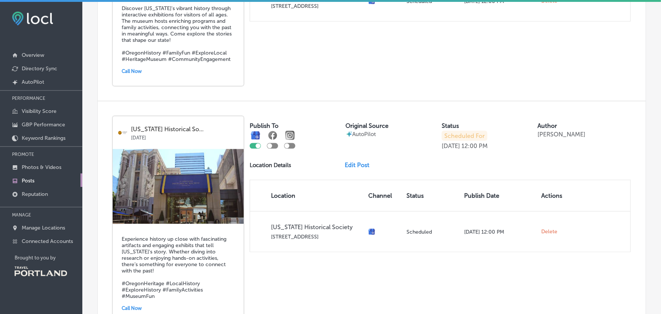
click at [360, 166] on link "Edit Post" at bounding box center [360, 165] width 31 height 7
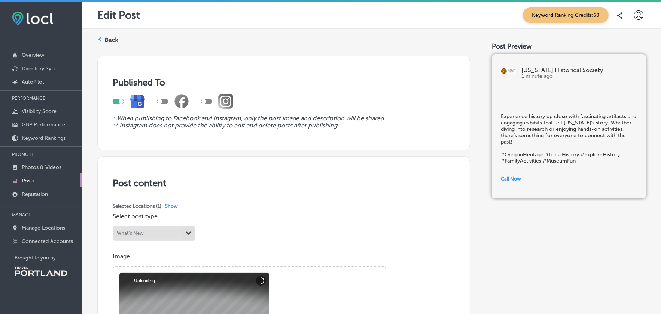
scroll to position [187, 0]
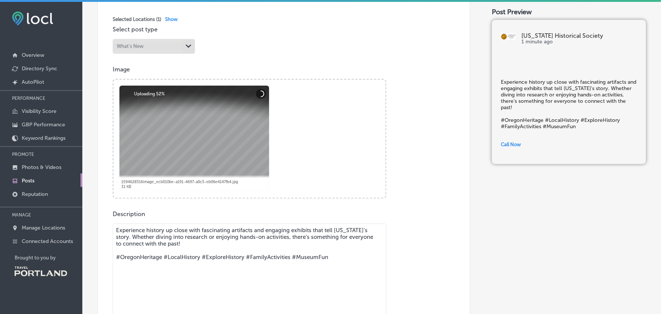
click at [238, 231] on textarea "Experience history up close with fascinating artifacts and engaging exhibits th…" at bounding box center [249, 276] width 273 height 105
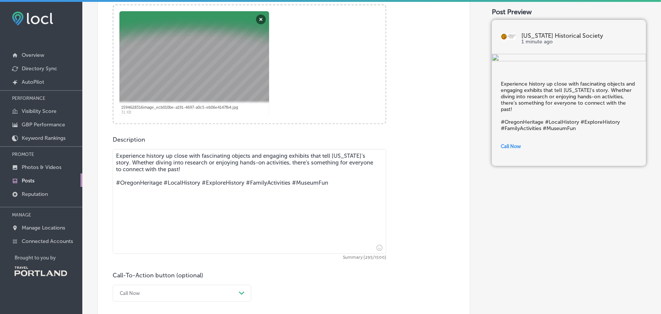
scroll to position [365, 0]
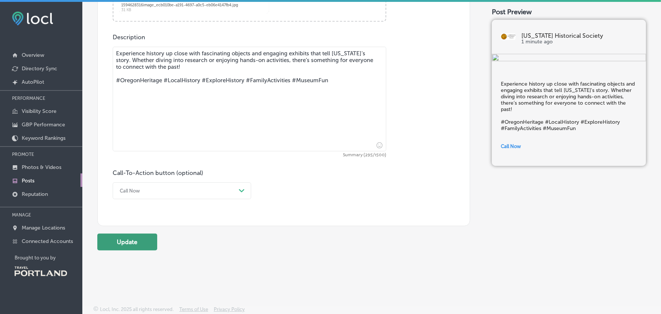
type textarea "Experience history up close with fascinating objects and engaging exhibits that…"
click at [114, 237] on button "Update" at bounding box center [127, 242] width 60 height 17
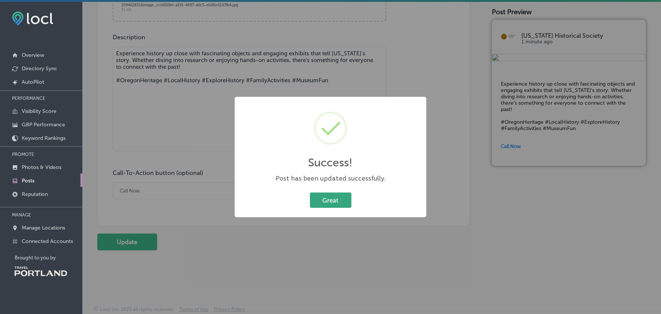
click at [342, 199] on button "Great" at bounding box center [331, 200] width 42 height 15
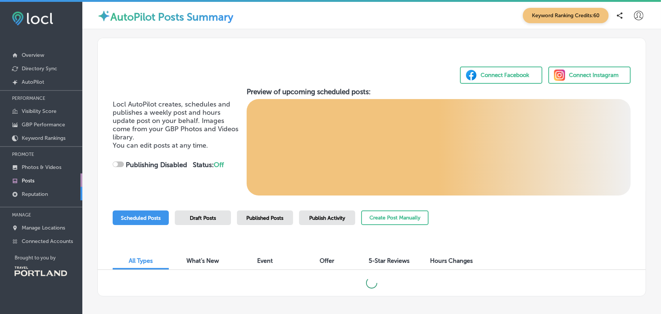
checkbox input "true"
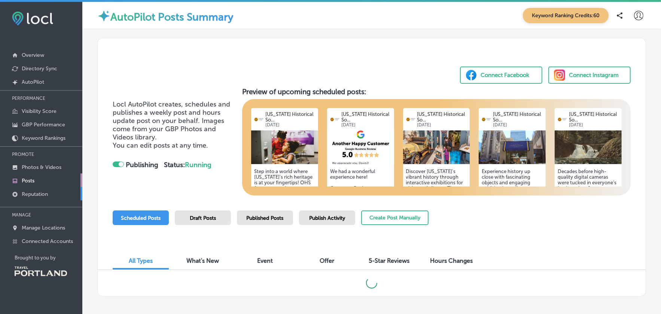
click at [28, 191] on p "Reputation" at bounding box center [35, 194] width 26 height 6
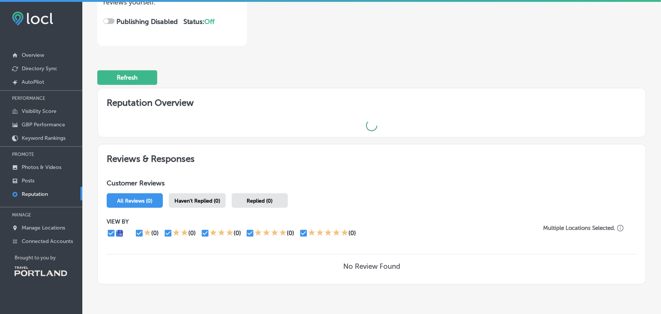
scroll to position [142, 0]
checkbox input "true"
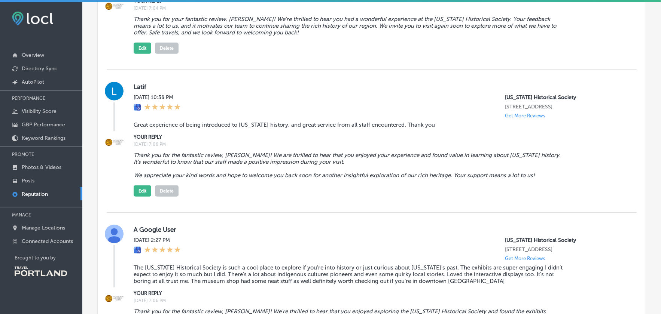
scroll to position [853, 0]
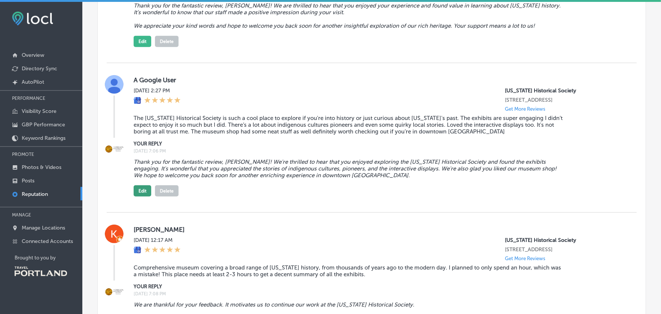
click at [144, 197] on button "Edit" at bounding box center [143, 191] width 18 height 11
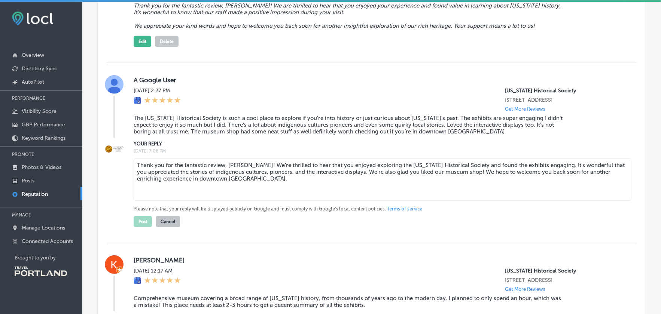
drag, startPoint x: 208, startPoint y: 197, endPoint x: 204, endPoint y: 196, distance: 3.9
click at [204, 196] on textarea "Thank you for the fantastic review, [PERSON_NAME]! We're thrilled to hear that …" at bounding box center [383, 180] width 498 height 43
click at [256, 194] on textarea "Thank you for the fantastic review, [PERSON_NAME]! We're thrilled to hear that …" at bounding box center [383, 180] width 498 height 43
drag, startPoint x: 284, startPoint y: 195, endPoint x: 255, endPoint y: 197, distance: 28.9
click at [255, 197] on textarea "Thank you for the fantastic review, [PERSON_NAME]! We're thrilled to hear that …" at bounding box center [383, 180] width 498 height 43
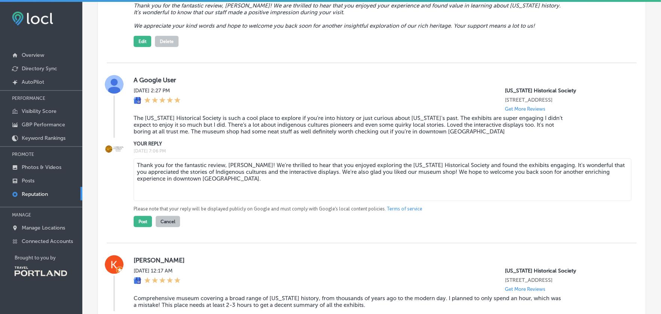
click at [436, 196] on textarea "Thank you for the fantastic review, [PERSON_NAME]! We're thrilled to hear that …" at bounding box center [383, 180] width 498 height 43
click at [507, 187] on textarea "Thank you for the fantastic review, [PERSON_NAME]! We're thrilled to hear that …" at bounding box center [383, 180] width 498 height 43
type textarea "Thank you for the fantastic review, [PERSON_NAME]! We're thrilled to hear that …"
click at [144, 227] on button "Post" at bounding box center [143, 221] width 18 height 11
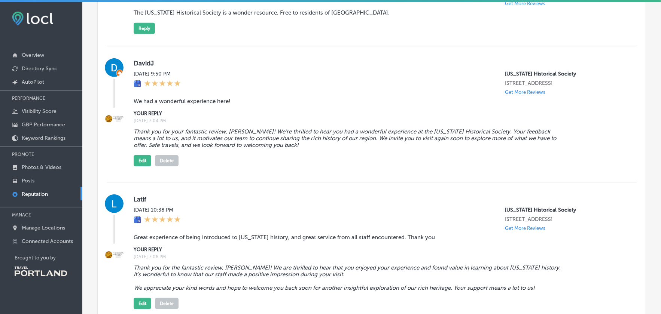
scroll to position [404, 0]
